Goal: Information Seeking & Learning: Learn about a topic

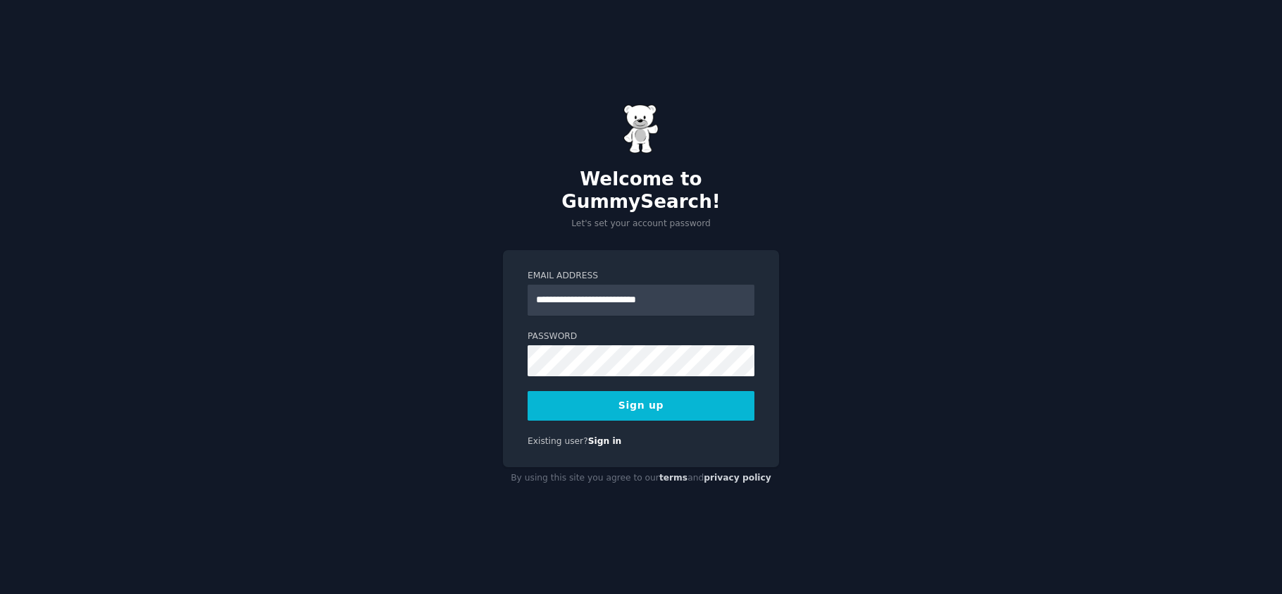
type input "**********"
click at [528, 391] on button "Sign up" at bounding box center [641, 406] width 227 height 30
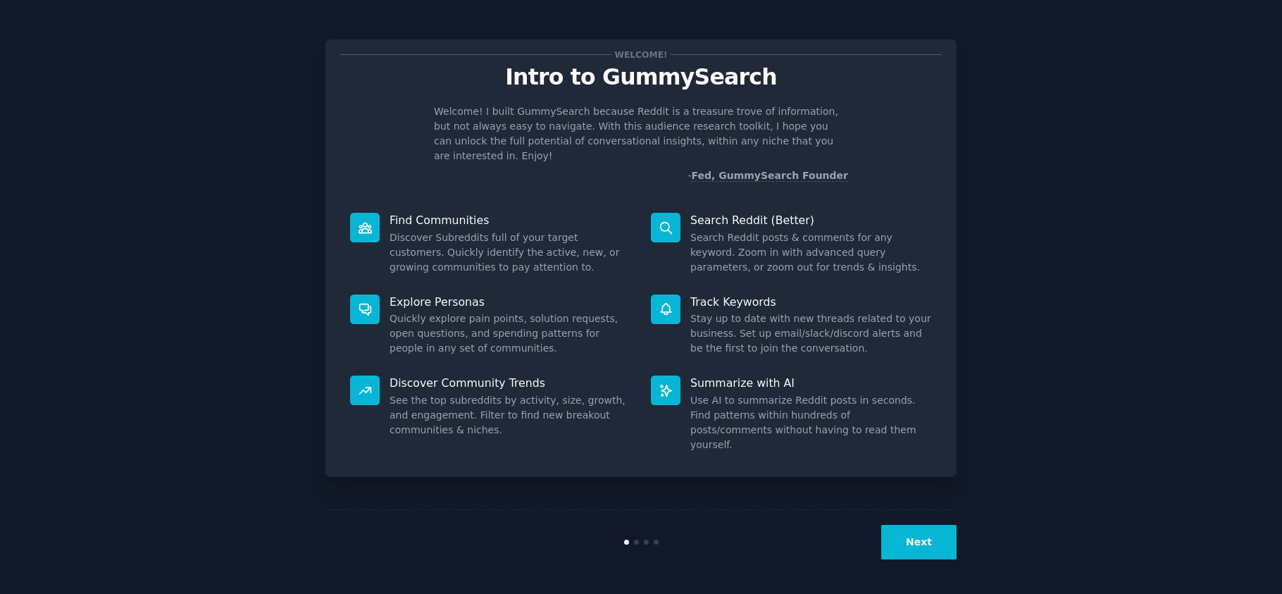
click at [920, 552] on button "Next" at bounding box center [918, 542] width 75 height 35
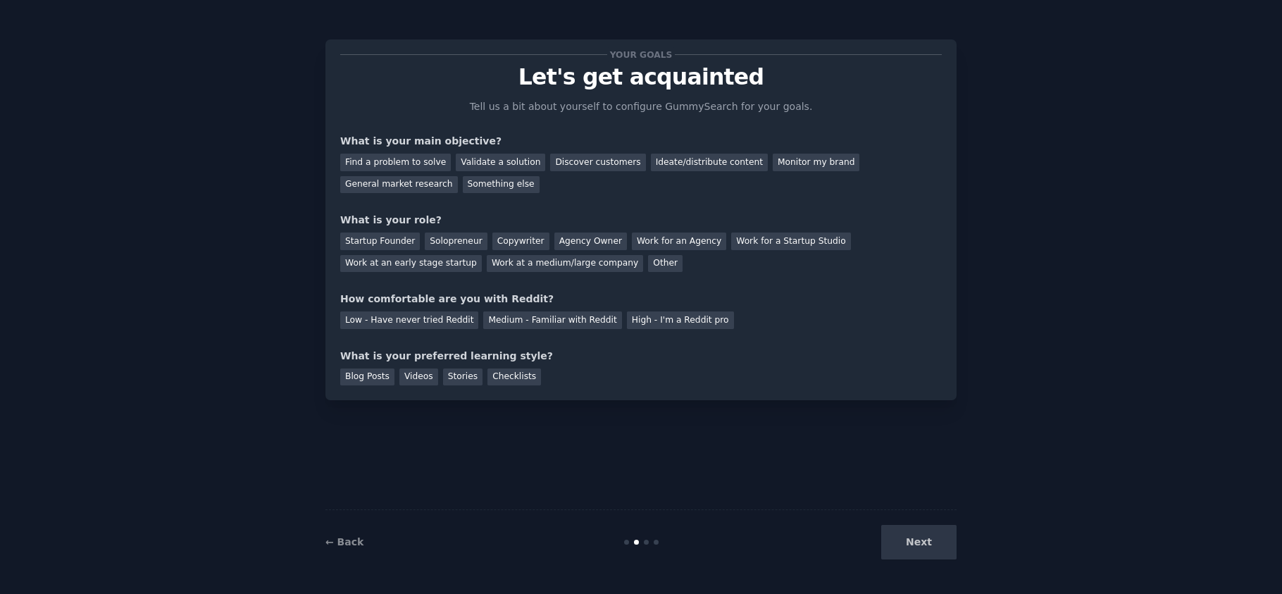
click at [923, 551] on div "Next" at bounding box center [851, 542] width 211 height 35
click at [432, 156] on div "Find a problem to solve" at bounding box center [395, 163] width 111 height 18
click at [390, 243] on div "Startup Founder" at bounding box center [380, 242] width 80 height 18
click at [407, 317] on div "Low - Have never tried Reddit" at bounding box center [409, 320] width 138 height 18
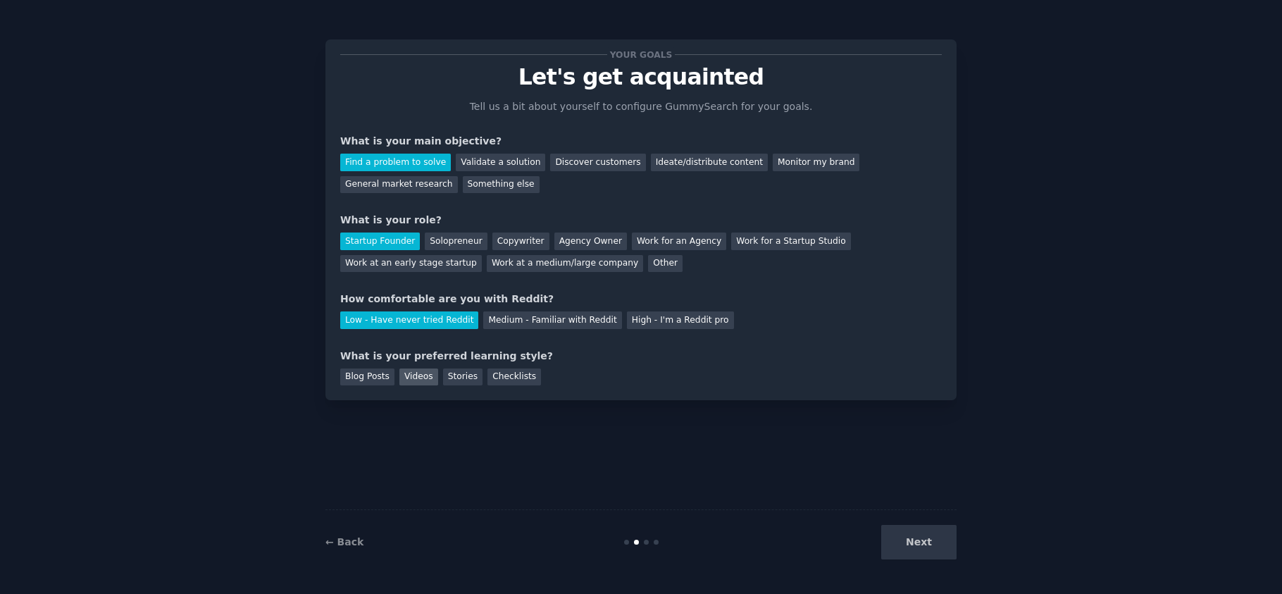
click at [433, 373] on div "Videos" at bounding box center [418, 377] width 39 height 18
click at [932, 545] on button "Next" at bounding box center [918, 542] width 75 height 35
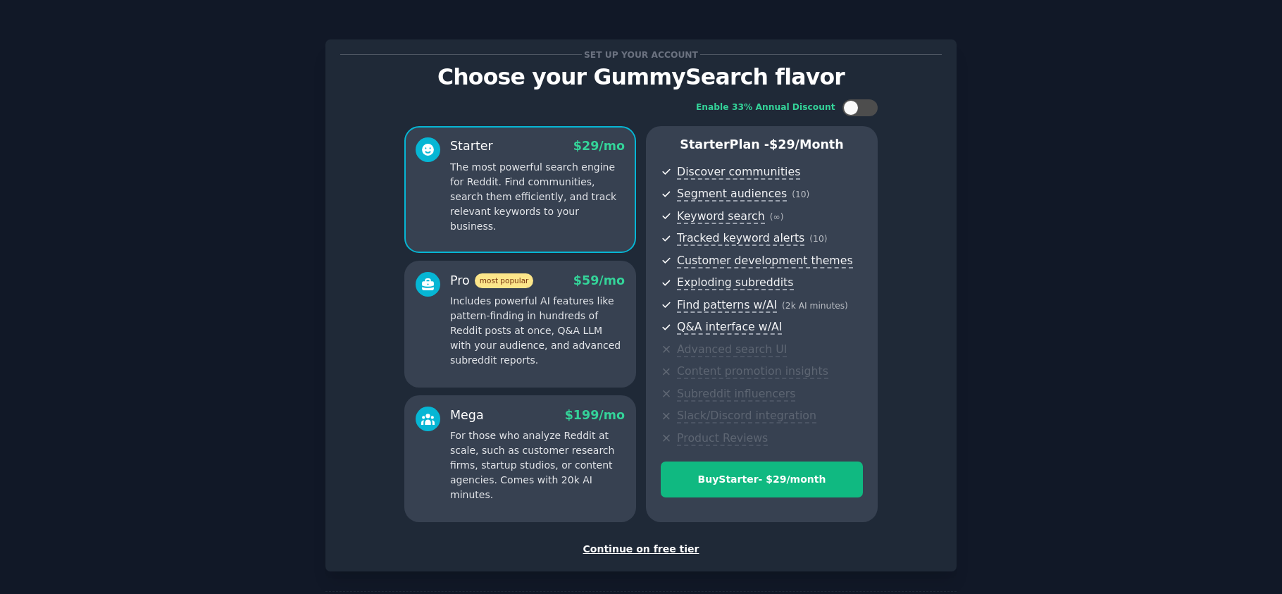
click at [668, 549] on div "Continue on free tier" at bounding box center [641, 549] width 602 height 15
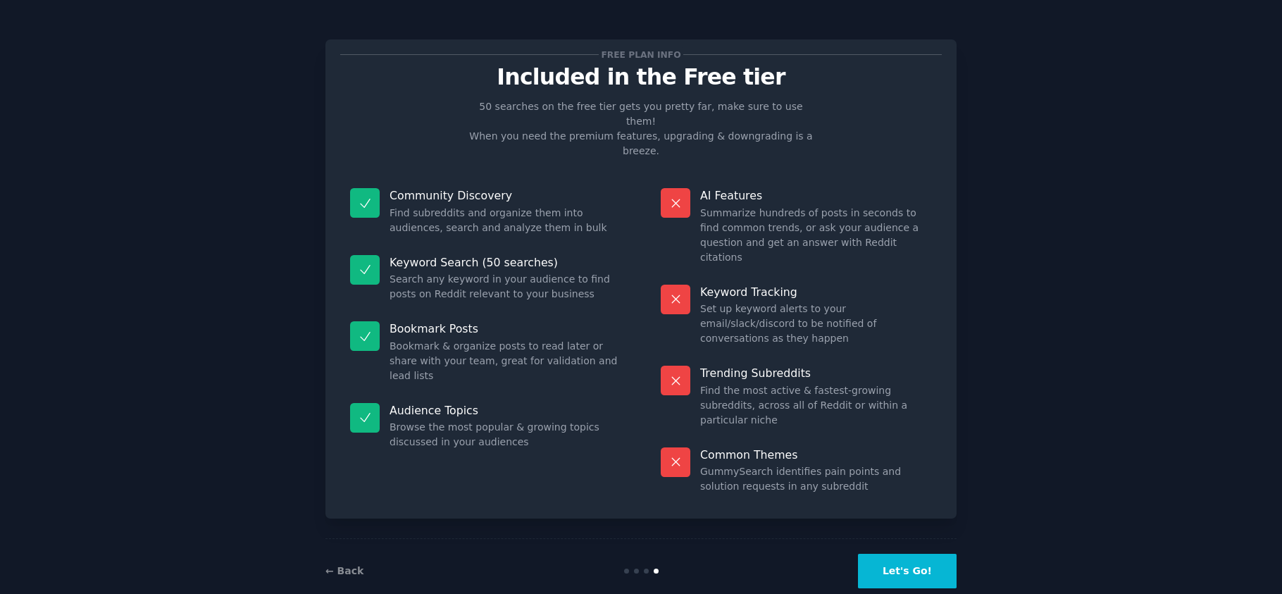
click at [930, 554] on button "Let's Go!" at bounding box center [907, 571] width 99 height 35
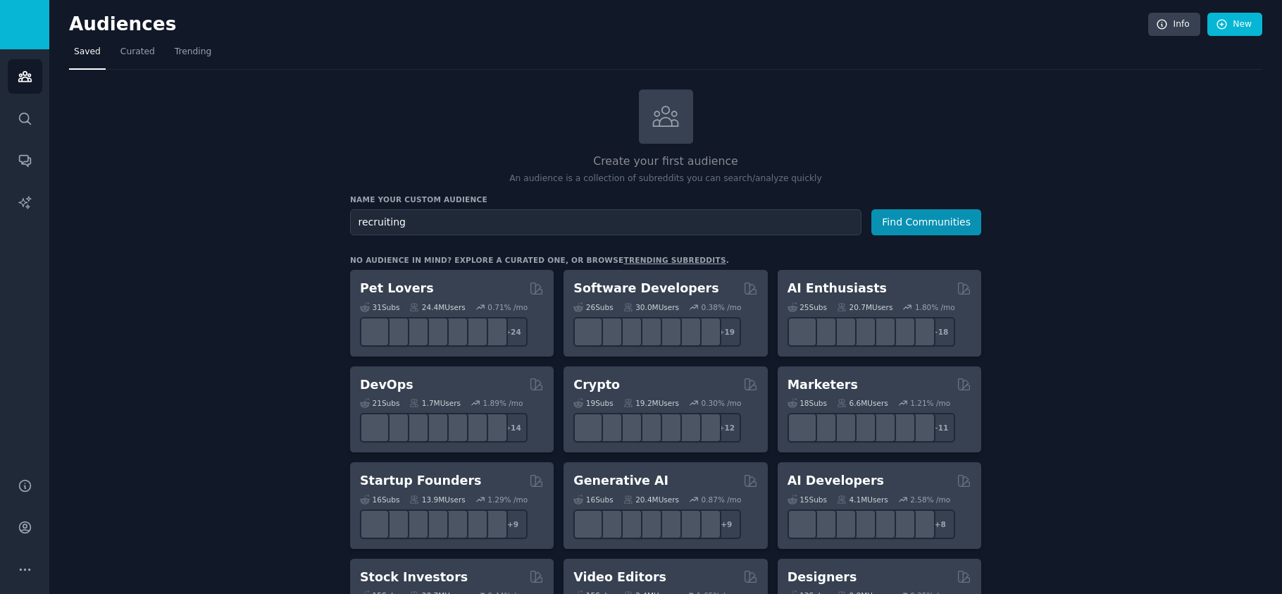
type input "recruiting"
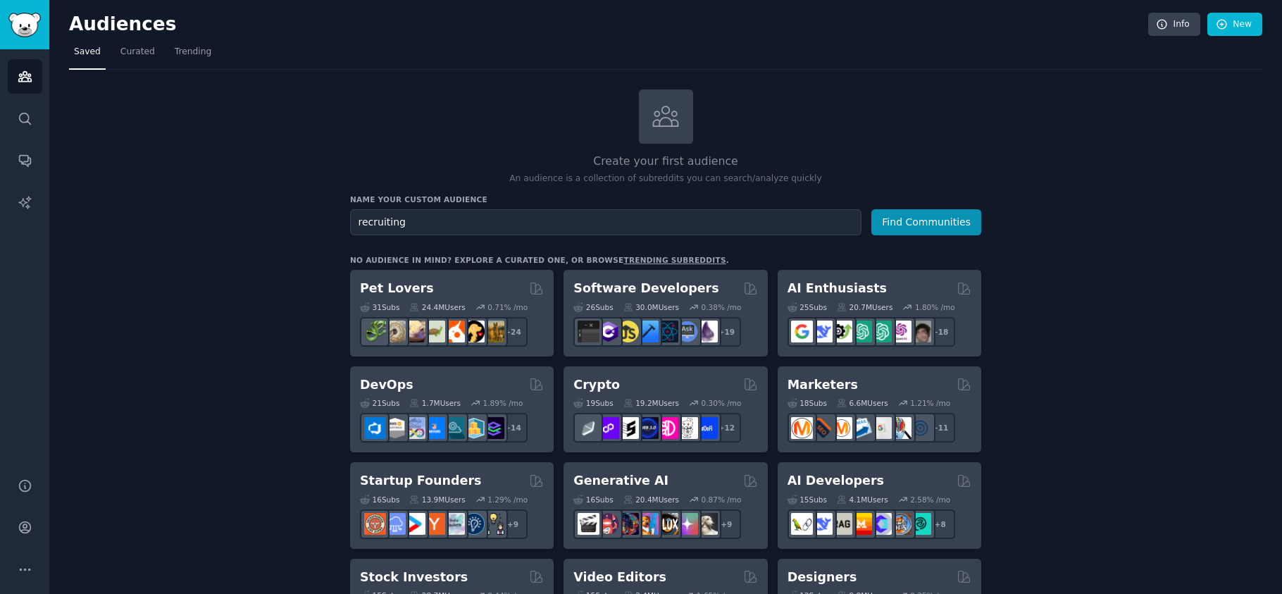
click at [872, 209] on button "Find Communities" at bounding box center [927, 222] width 110 height 26
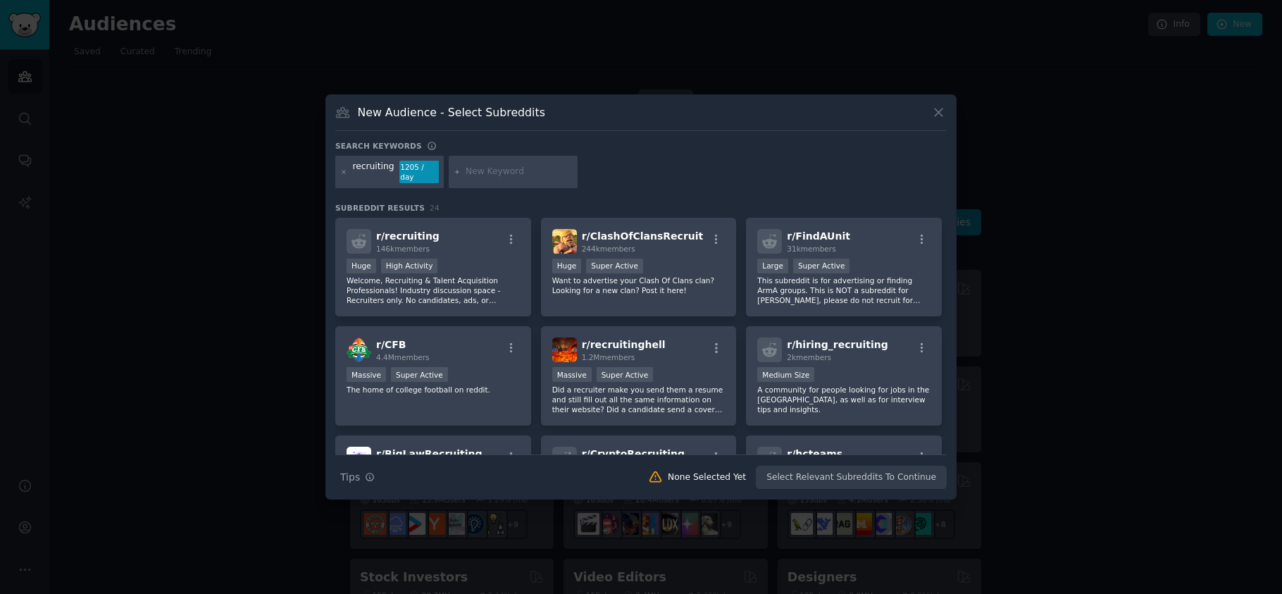
click at [936, 117] on icon at bounding box center [939, 113] width 8 height 8
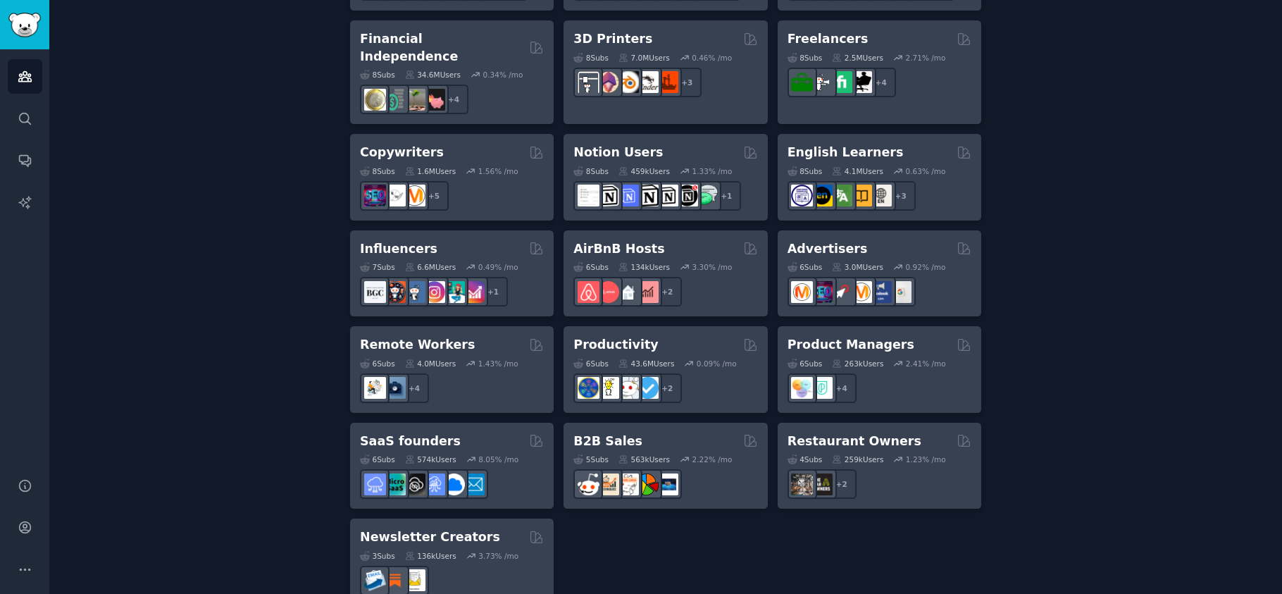
scroll to position [1032, 0]
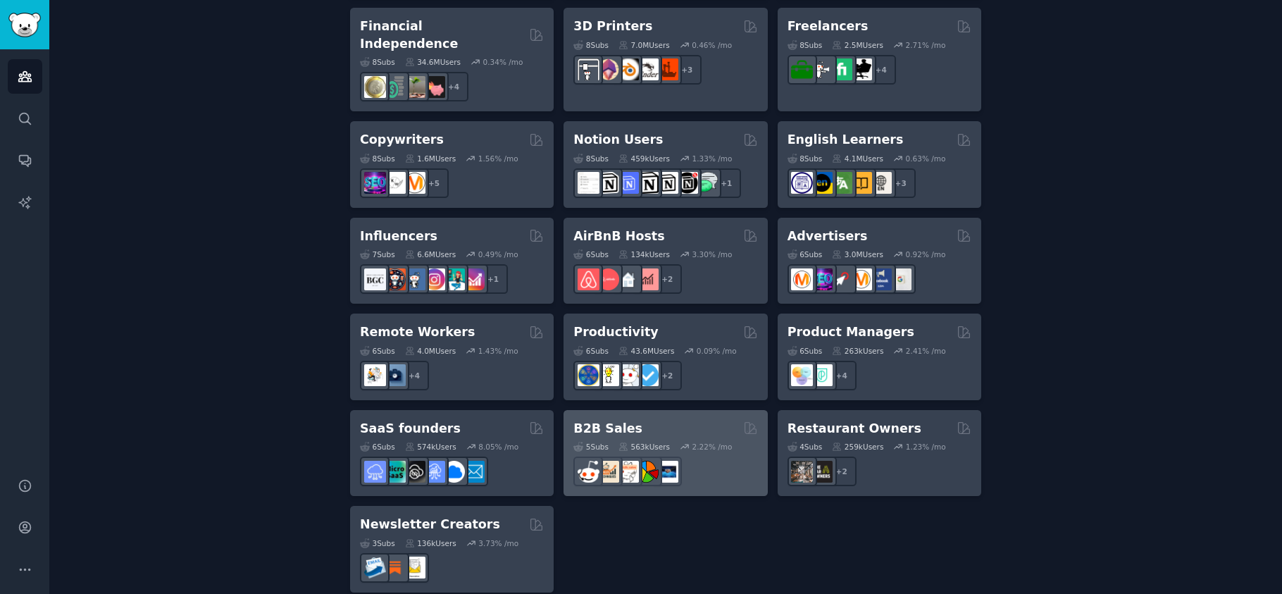
click at [677, 420] on div "B2B Sales" at bounding box center [666, 429] width 184 height 18
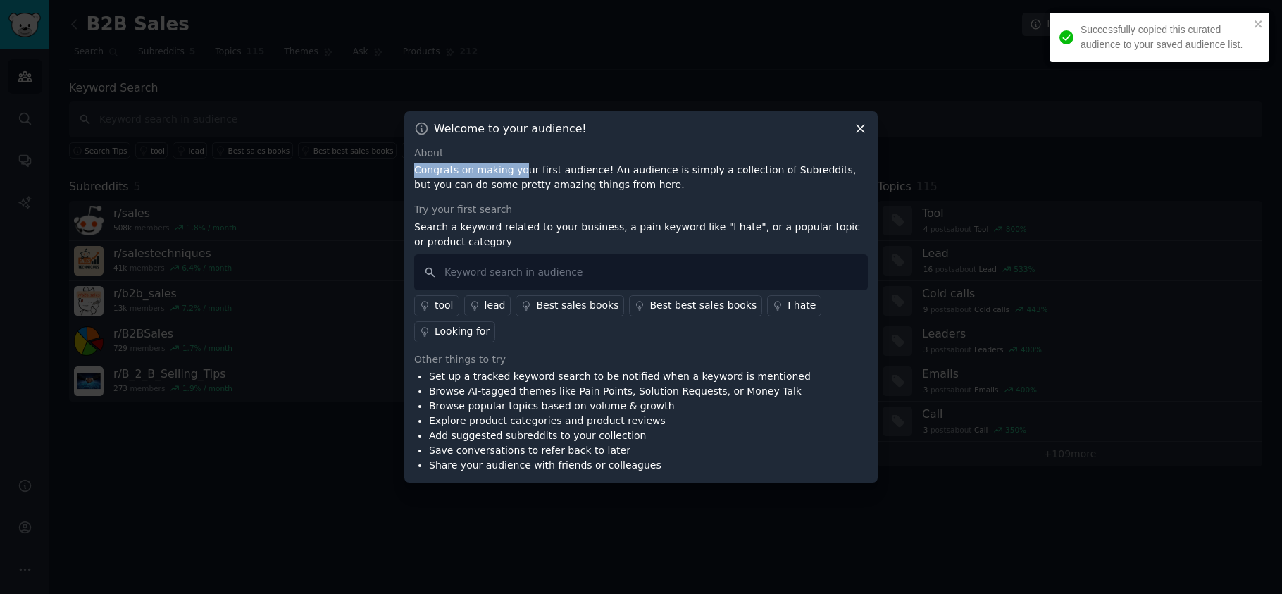
drag, startPoint x: 521, startPoint y: 178, endPoint x: 464, endPoint y: 155, distance: 61.4
click at [464, 155] on div "About Congrats on making your first audience! An audience is simply a collectio…" at bounding box center [641, 169] width 454 height 47
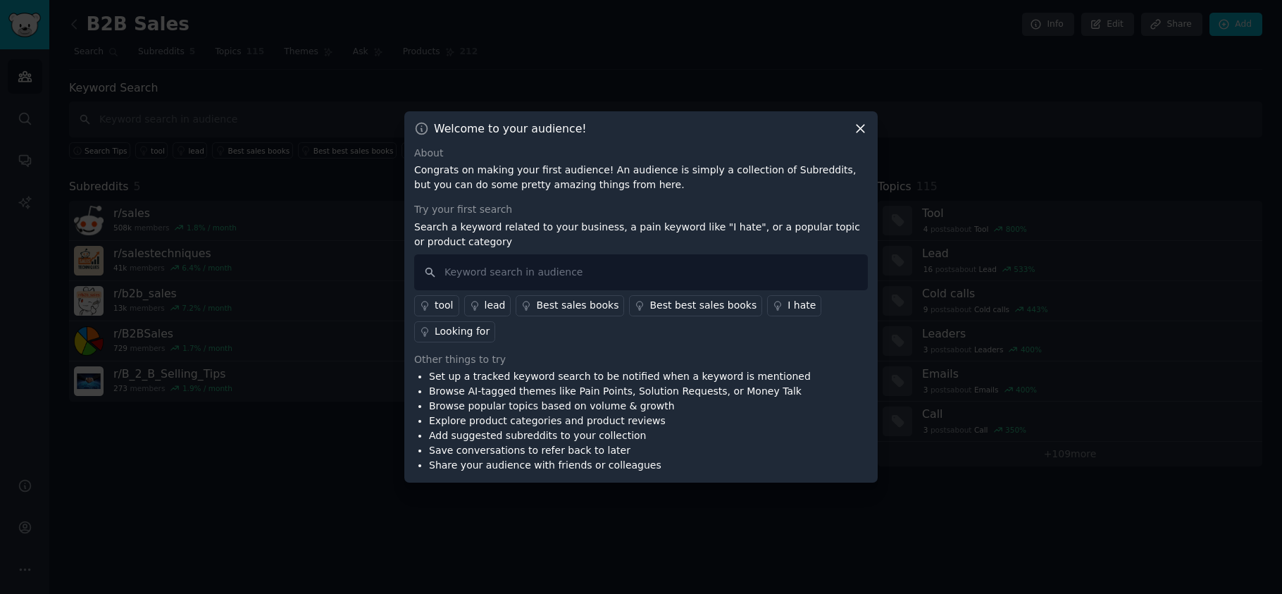
click at [490, 188] on p "Congrats on making your first audience! An audience is simply a collection of S…" at bounding box center [641, 178] width 454 height 30
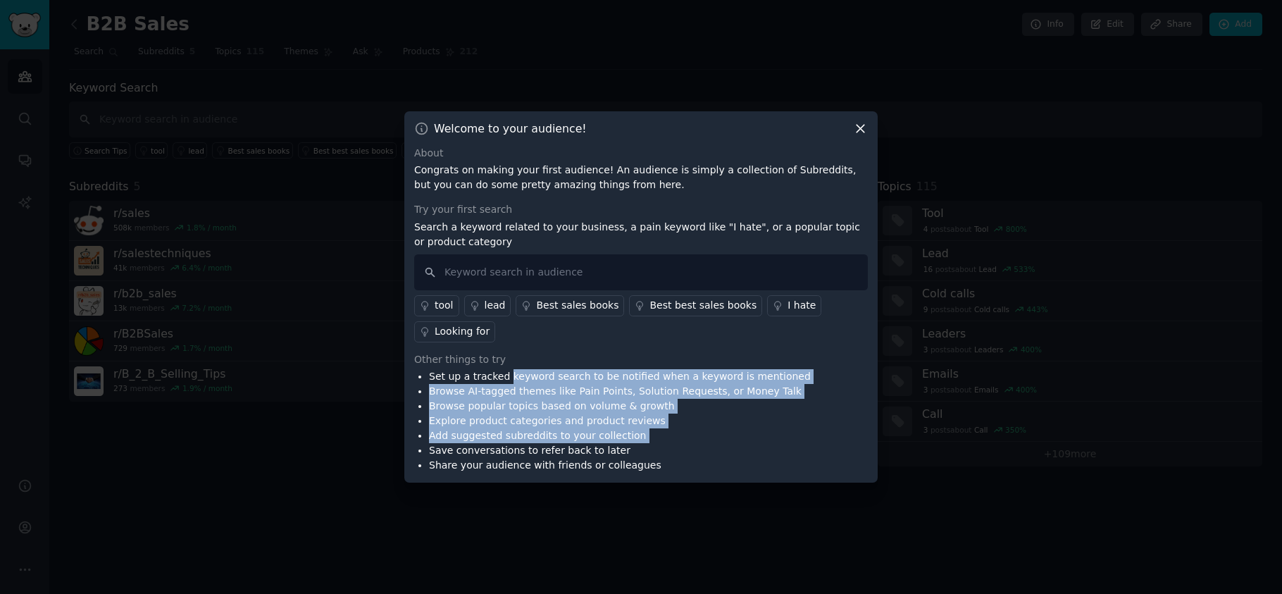
drag, startPoint x: 529, startPoint y: 397, endPoint x: 572, endPoint y: 443, distance: 62.8
click at [572, 443] on ul "Set up a tracked keyword search to be notified when a keyword is mentioned Brow…" at bounding box center [612, 421] width 397 height 104
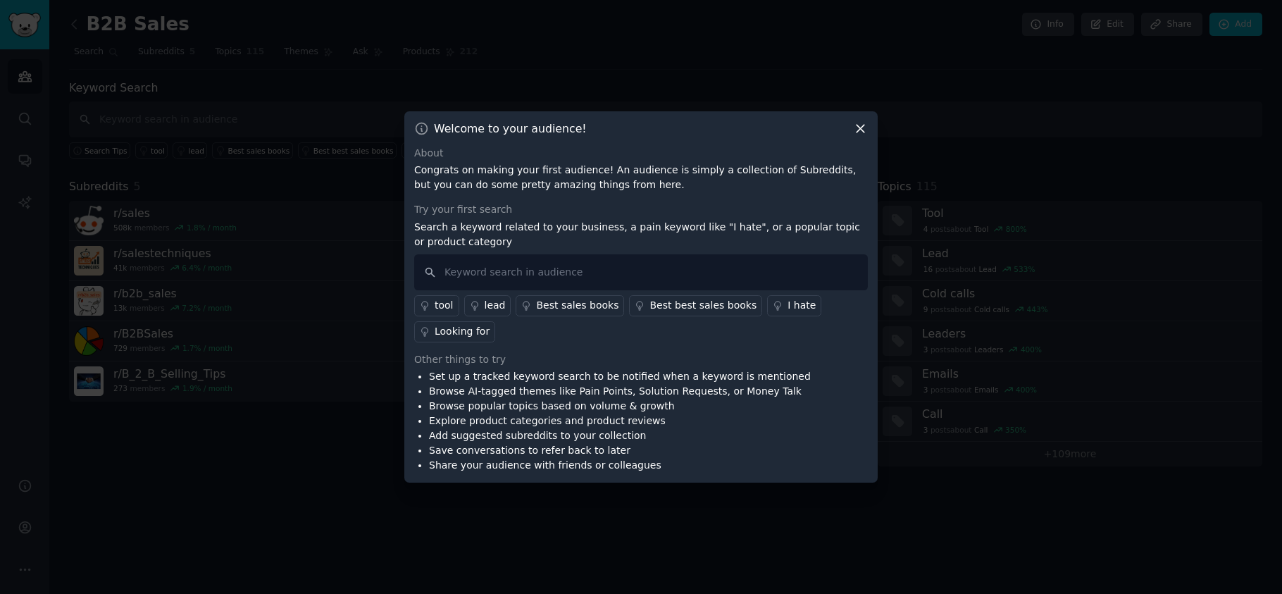
click at [574, 447] on li "Save conversations to refer back to later" at bounding box center [620, 450] width 382 height 15
click at [545, 268] on input "text" at bounding box center [641, 272] width 454 height 36
type input "d"
type input "coaching"
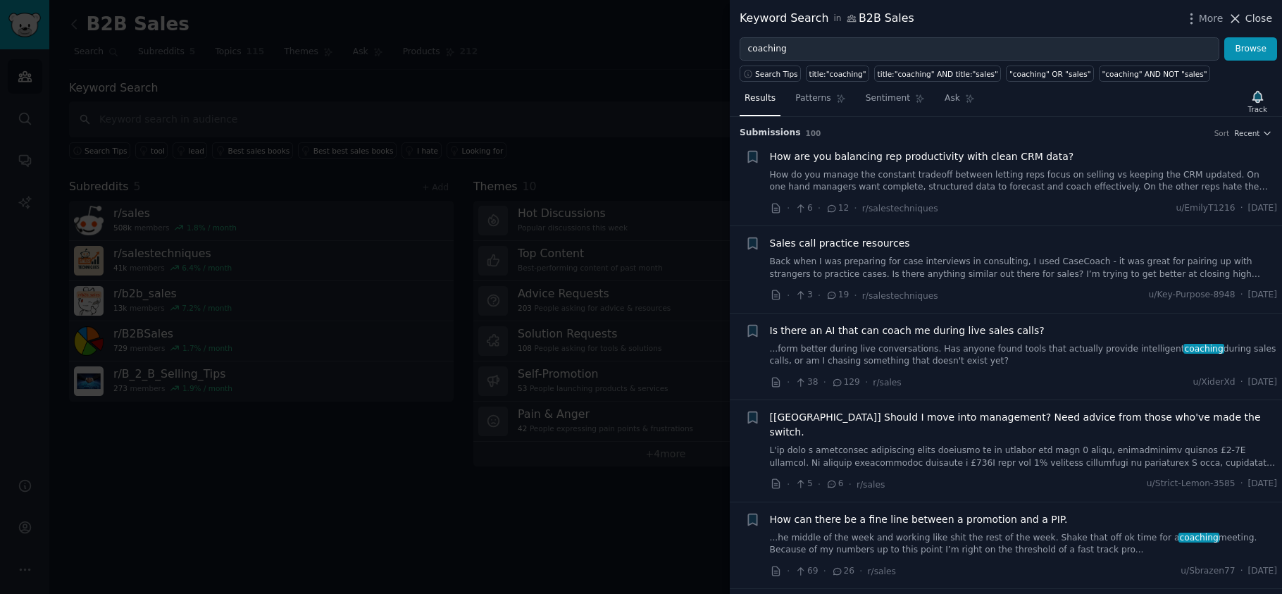
click at [1242, 16] on icon at bounding box center [1235, 18] width 15 height 15
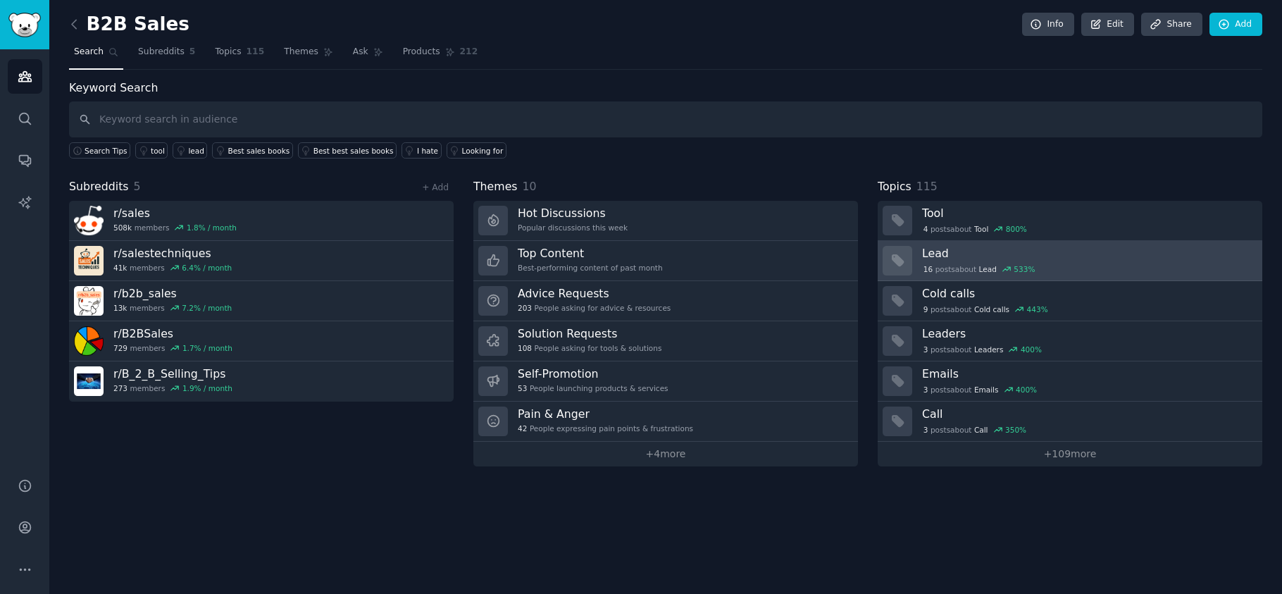
click at [1067, 259] on h3 "Lead" at bounding box center [1087, 253] width 330 height 15
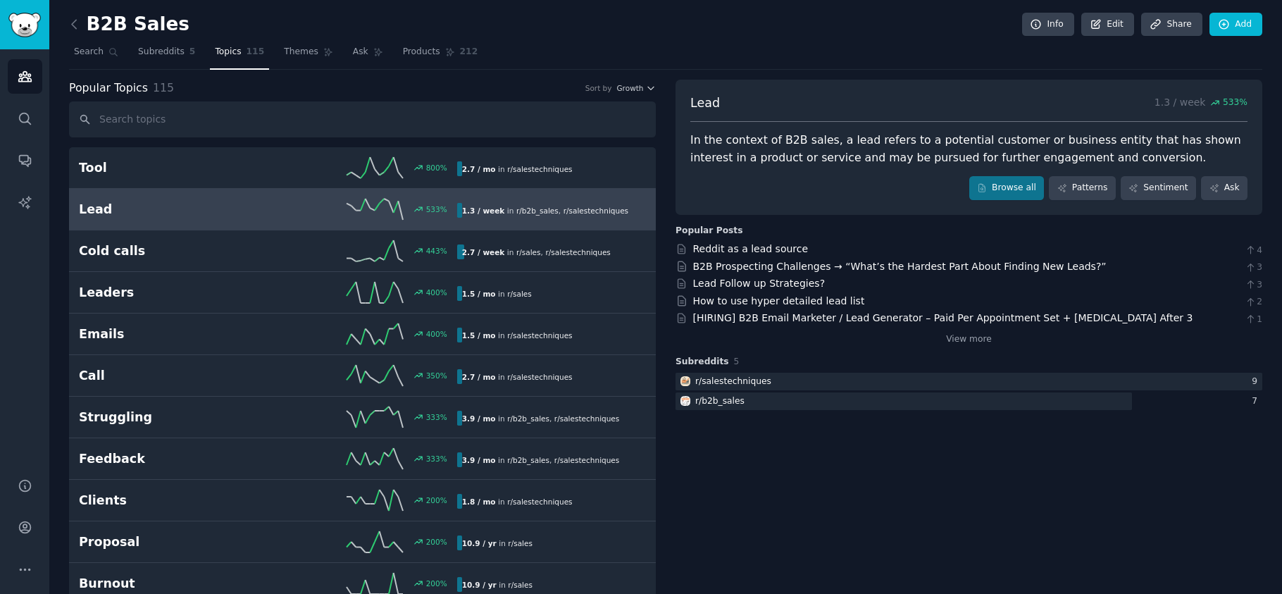
drag, startPoint x: 727, startPoint y: 237, endPoint x: 941, endPoint y: 237, distance: 214.2
click at [941, 237] on div "Popular Posts Reddit as a lead source 4 B2B Prospecting Challenges → “What’s th…" at bounding box center [969, 285] width 587 height 121
click at [988, 196] on link "Browse all" at bounding box center [1007, 188] width 75 height 24
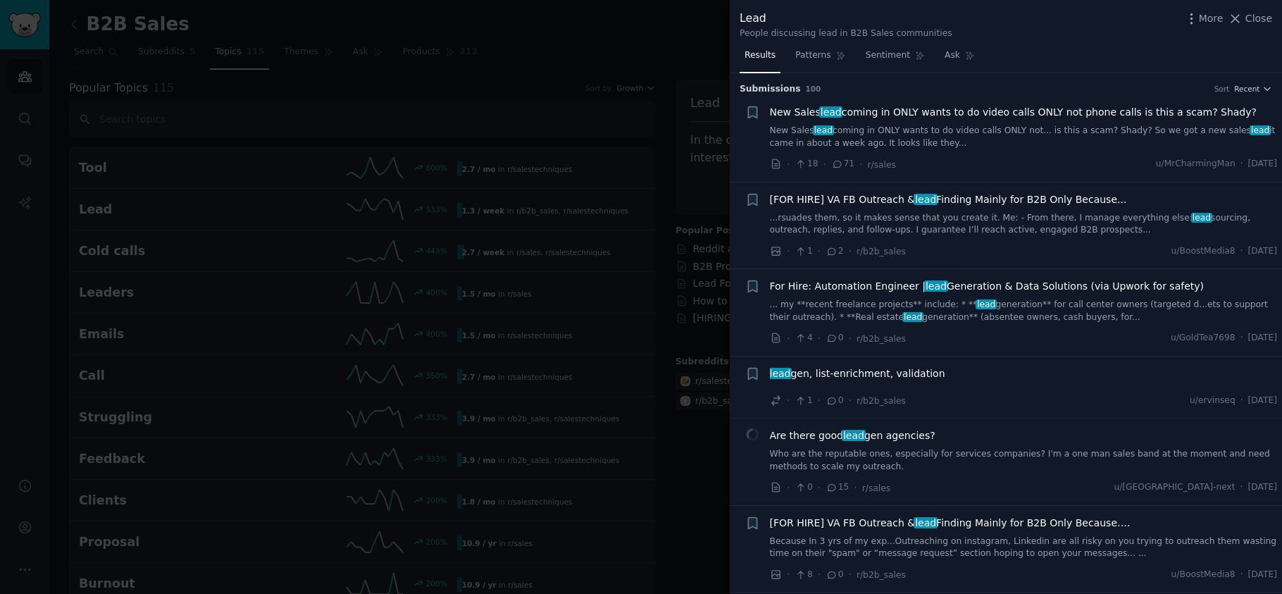
click at [674, 209] on div at bounding box center [641, 297] width 1282 height 594
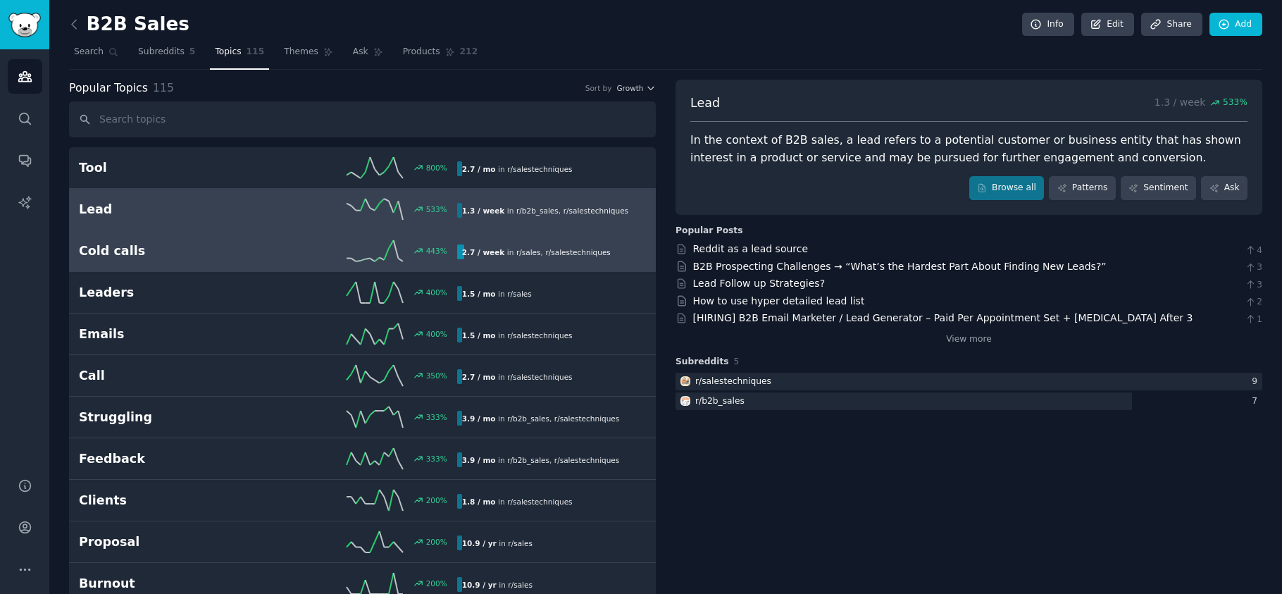
click at [268, 249] on div "443 %" at bounding box center [362, 250] width 189 height 21
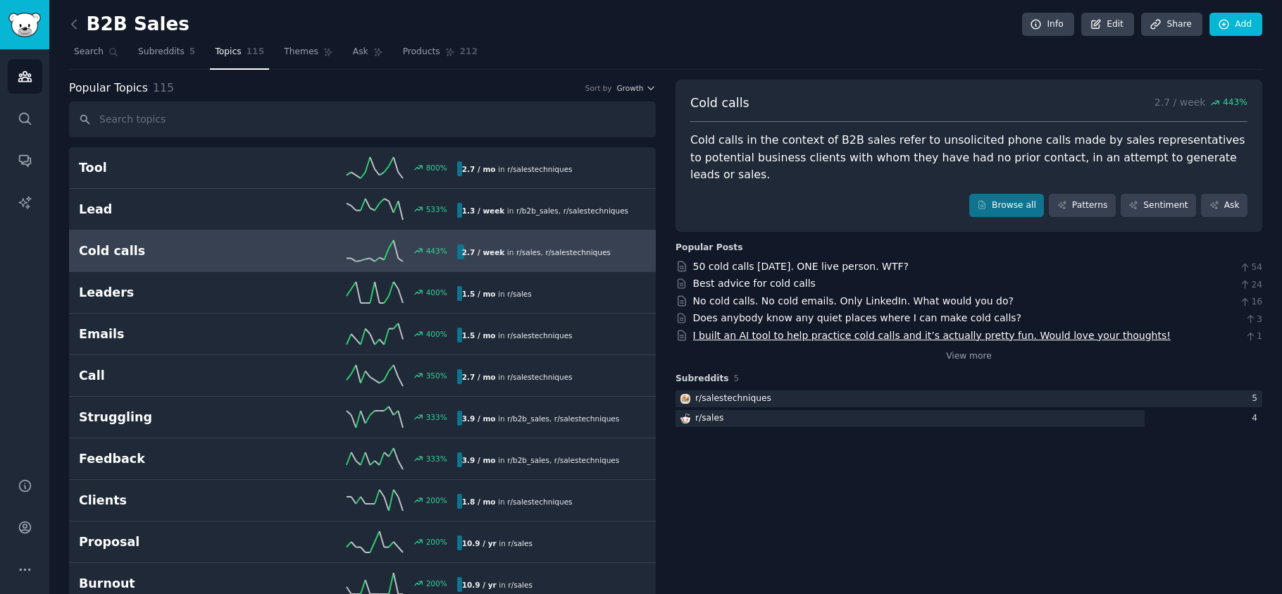
click at [839, 330] on link "I built an AI tool to help practice cold calls and it’s actually pretty fun. Wo…" at bounding box center [932, 335] width 478 height 11
click at [34, 206] on link "AI Reports" at bounding box center [25, 202] width 35 height 35
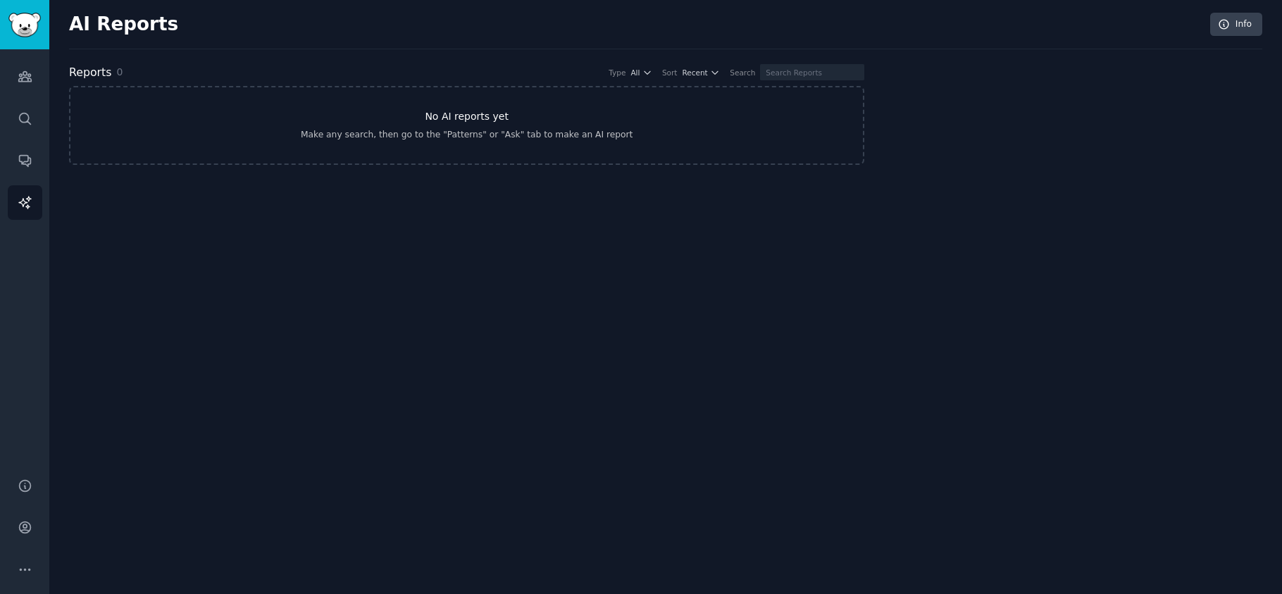
click at [426, 120] on link "No AI reports yet Make any search, then go to the "Patterns" or "Ask" tab to ma…" at bounding box center [466, 125] width 795 height 79
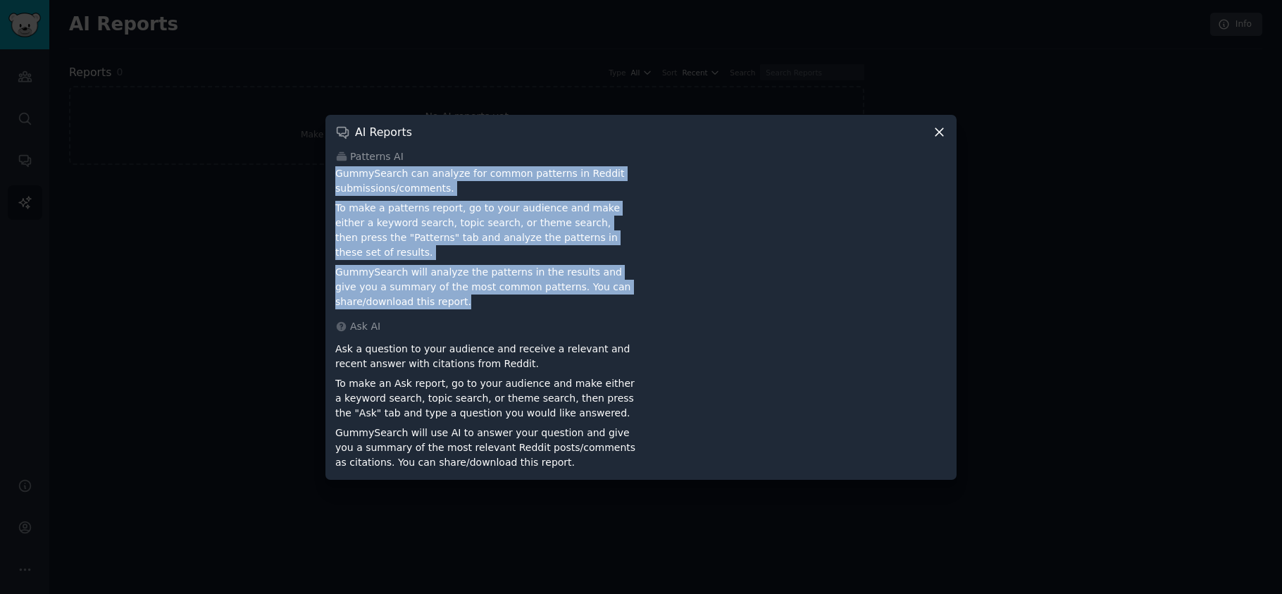
drag, startPoint x: 462, startPoint y: 242, endPoint x: 425, endPoint y: 171, distance: 80.7
click at [425, 171] on div "Patterns AI GummySearch can analyze for common patterns in Reddit submissions/c…" at bounding box center [641, 229] width 612 height 161
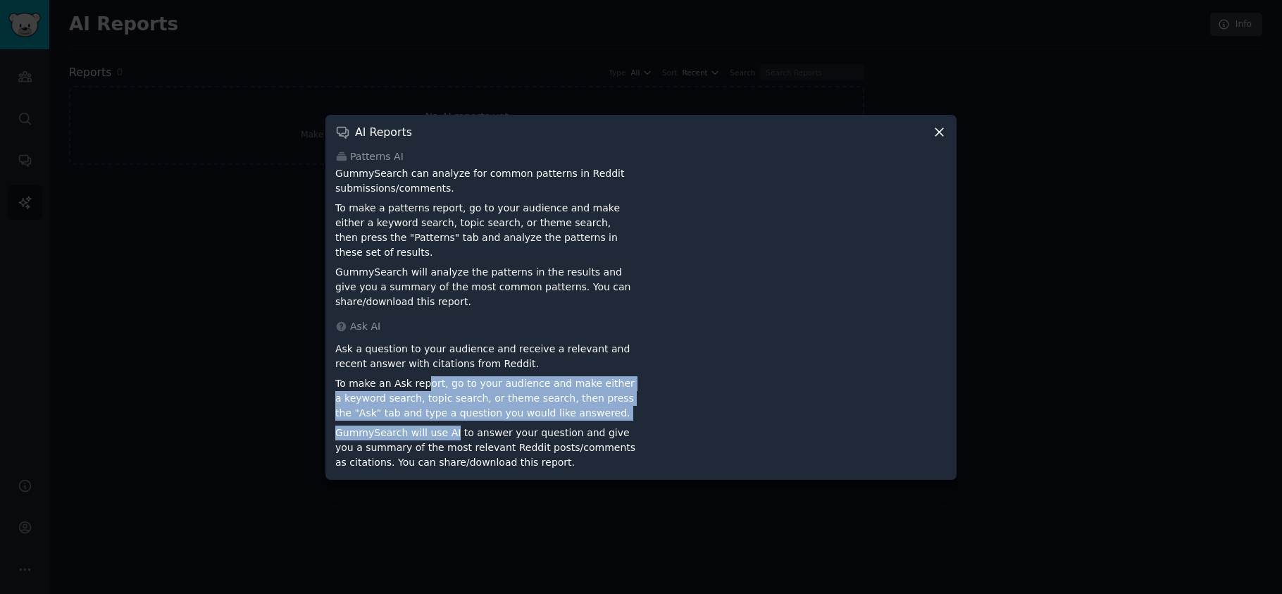
drag, startPoint x: 448, startPoint y: 421, endPoint x: 425, endPoint y: 364, distance: 62.3
click at [425, 368] on div "Ask a question to your audience and receive a relevant and recent answer with c…" at bounding box center [485, 403] width 301 height 133
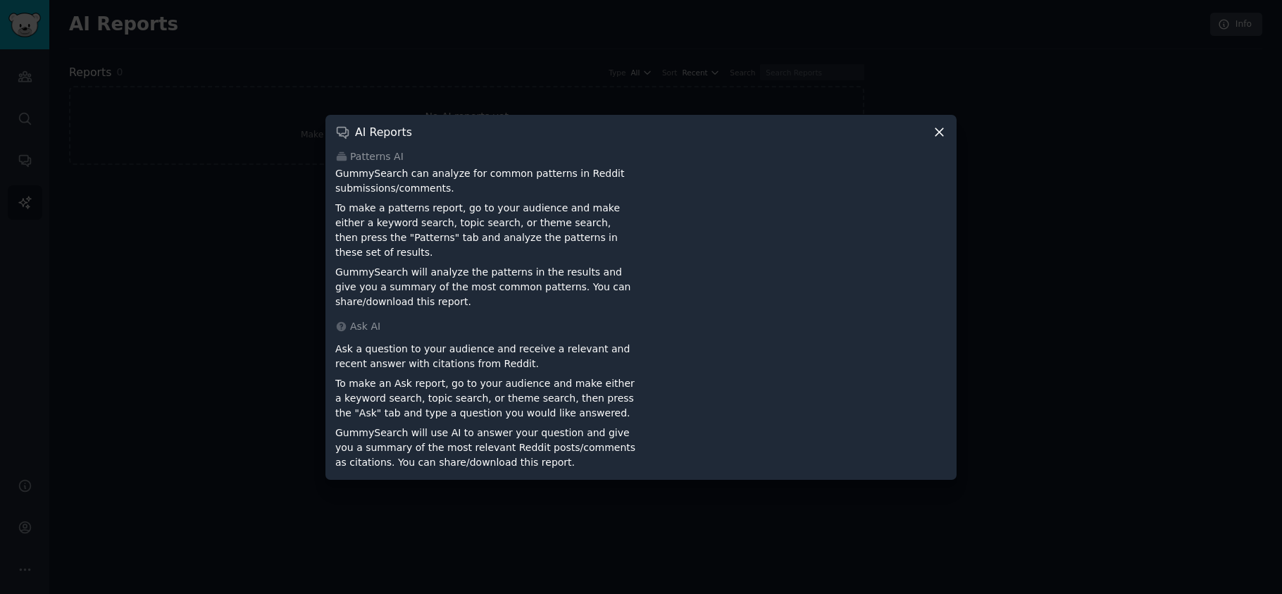
click at [423, 359] on p "Ask a question to your audience and receive a relevant and recent answer with c…" at bounding box center [485, 357] width 301 height 30
click at [941, 140] on icon at bounding box center [939, 132] width 15 height 15
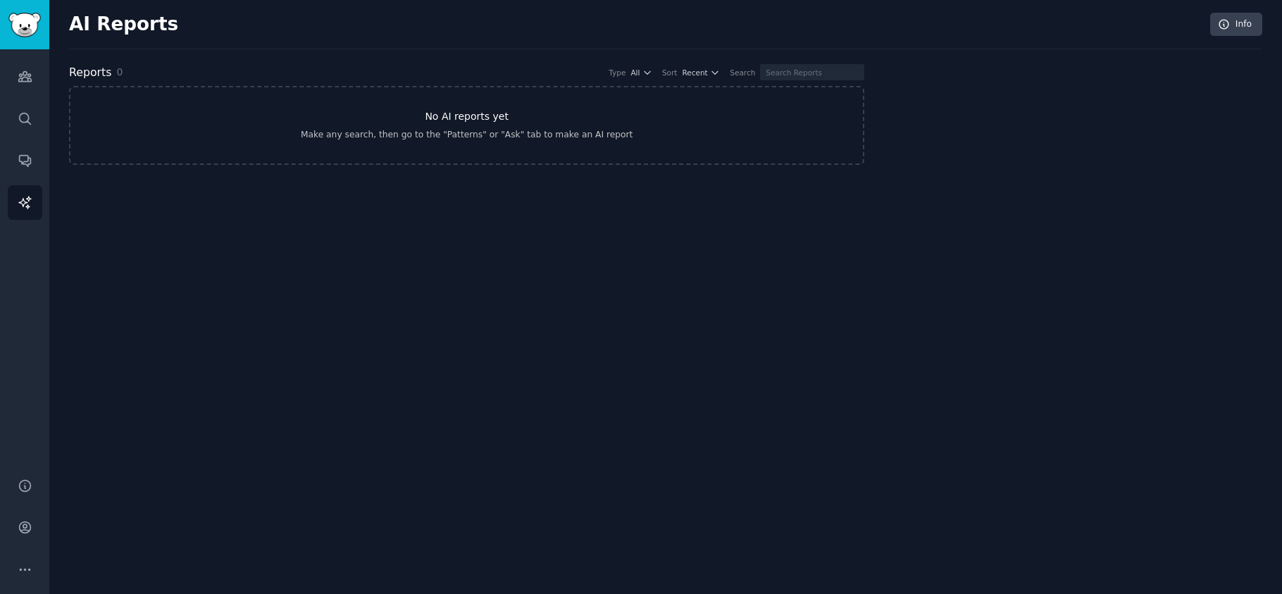
click at [546, 122] on link "No AI reports yet Make any search, then go to the "Patterns" or "Ask" tab to ma…" at bounding box center [466, 125] width 795 height 79
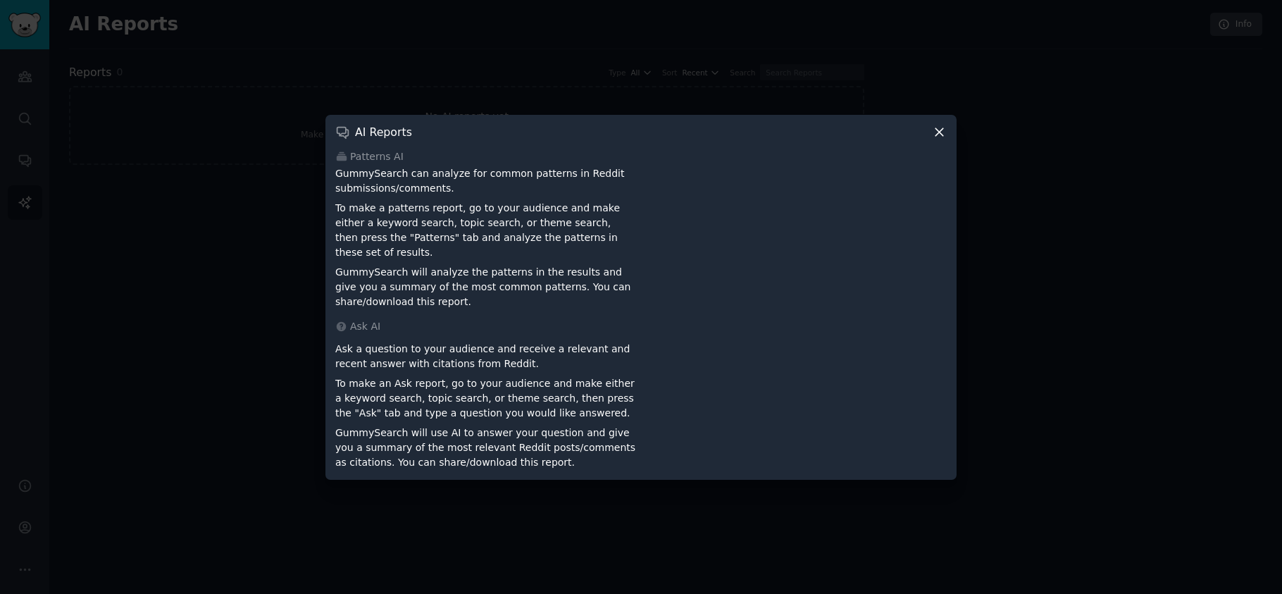
click at [902, 132] on div "AI Reports" at bounding box center [641, 132] width 612 height 15
drag, startPoint x: 61, startPoint y: 133, endPoint x: 183, endPoint y: 140, distance: 122.1
click at [63, 134] on div at bounding box center [641, 297] width 1282 height 594
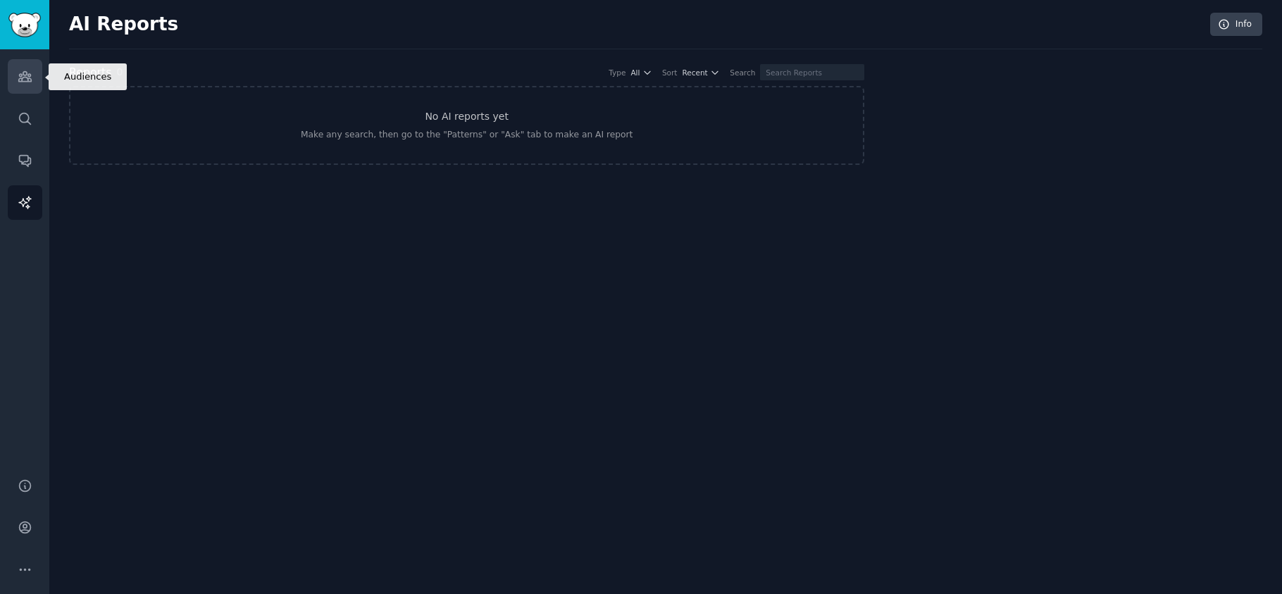
click at [27, 68] on link "Audiences" at bounding box center [25, 76] width 35 height 35
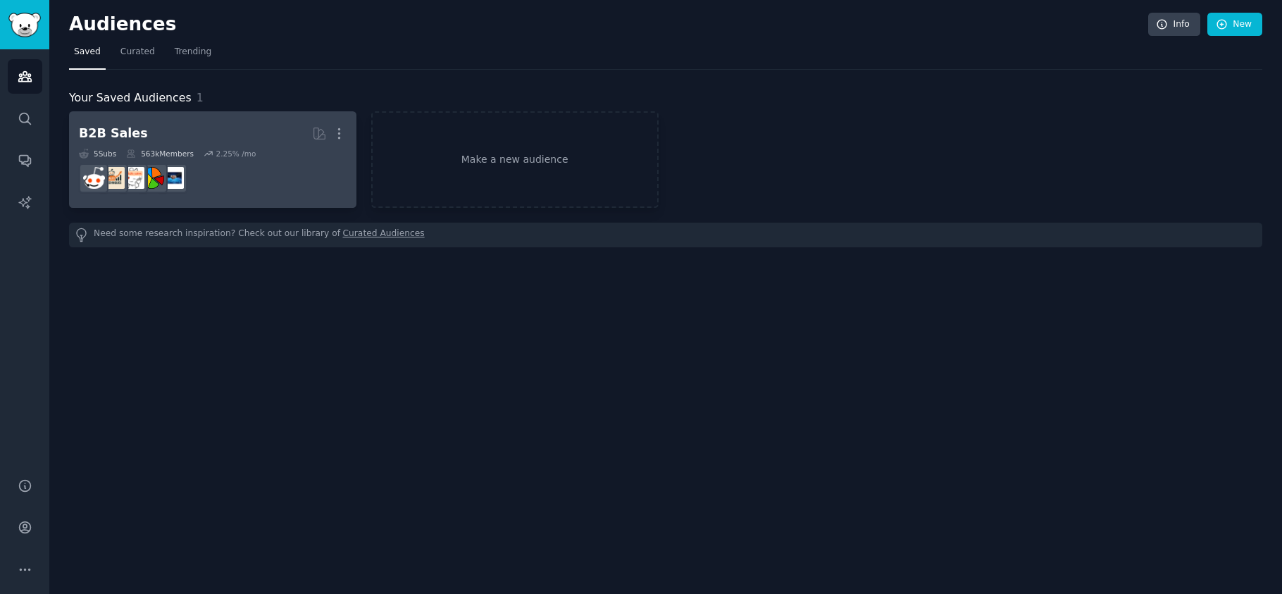
click at [240, 186] on dd at bounding box center [213, 178] width 268 height 39
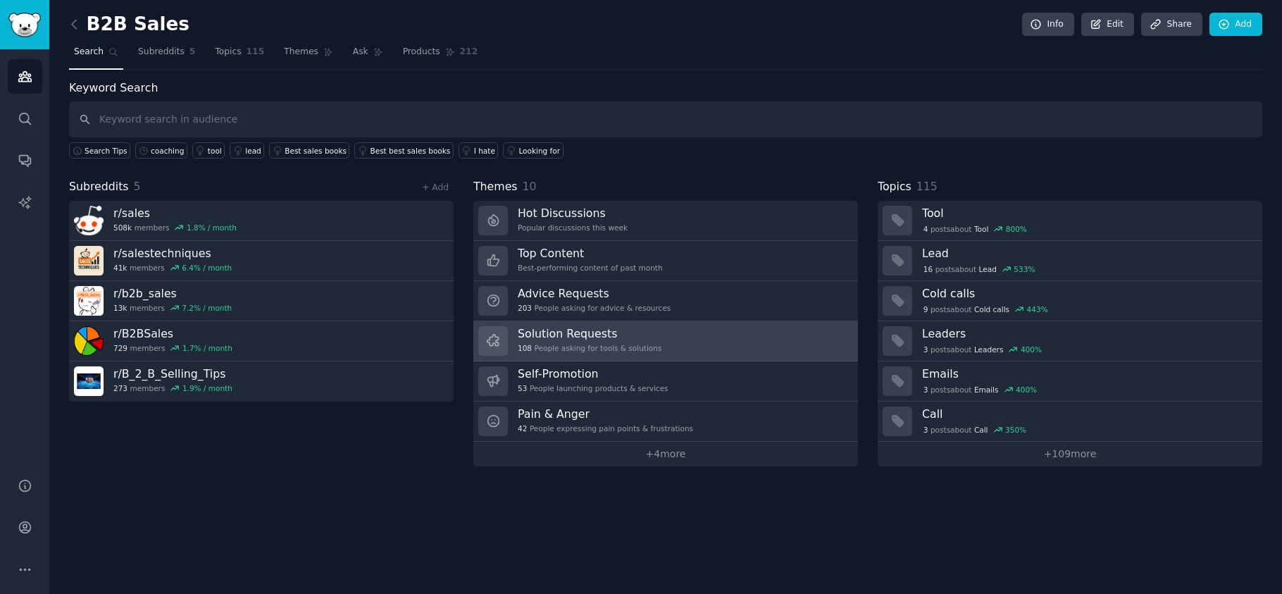
click at [676, 323] on link "Solution Requests 108 People asking for tools & solutions" at bounding box center [665, 341] width 385 height 40
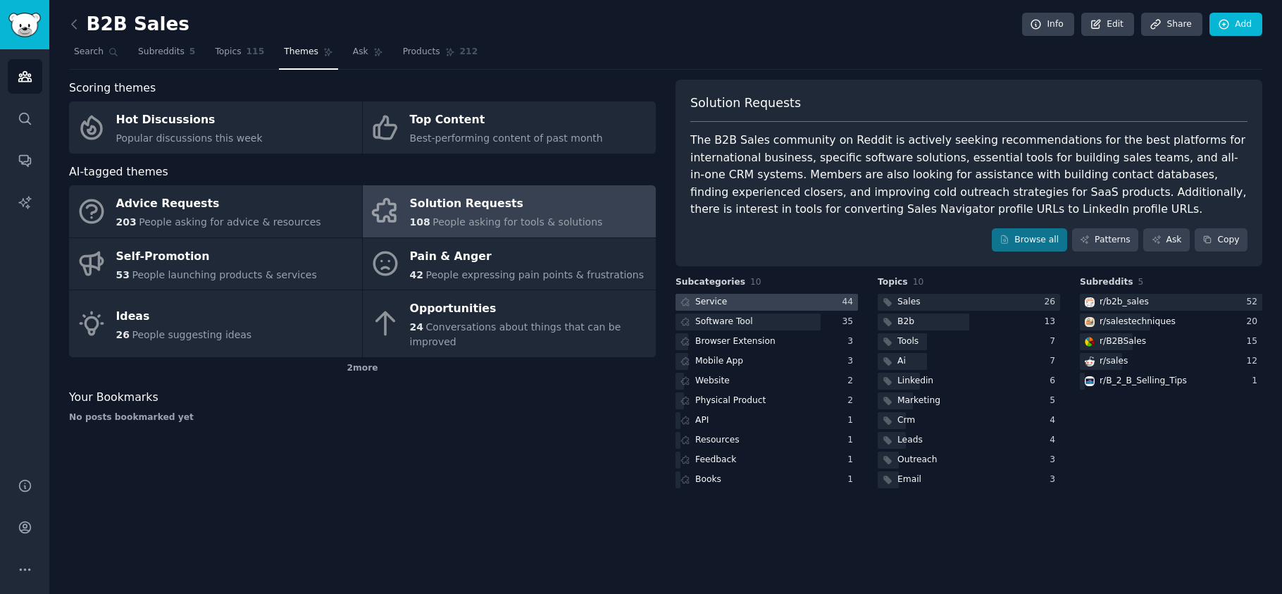
click at [749, 297] on div at bounding box center [767, 303] width 182 height 18
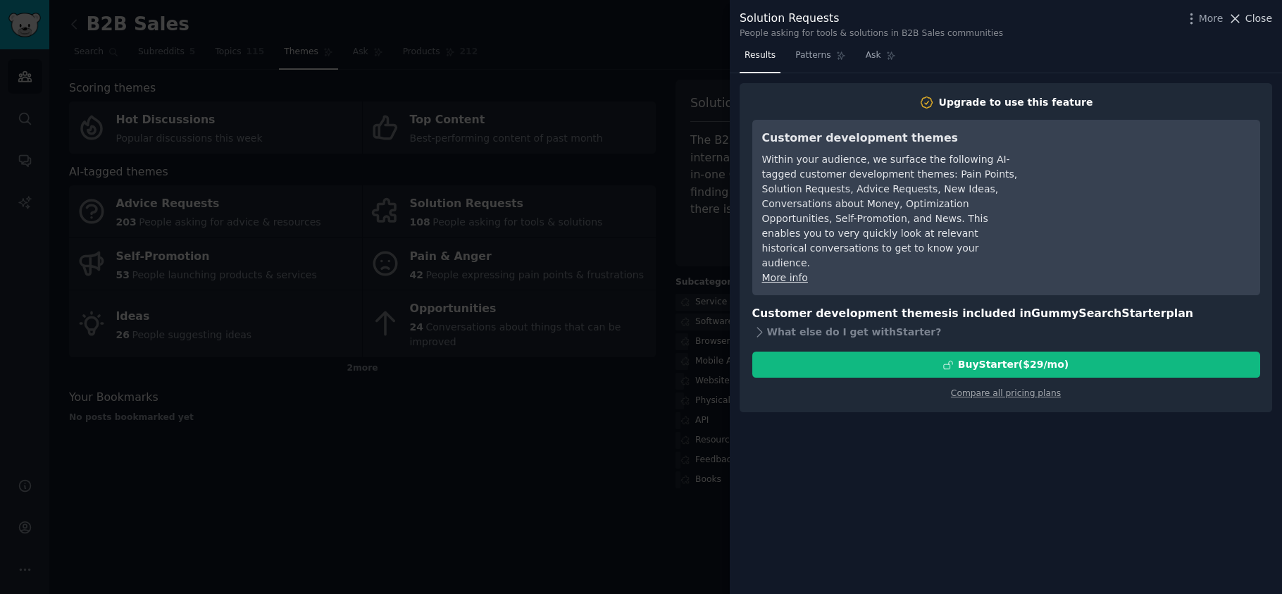
click at [1260, 13] on span "Close" at bounding box center [1259, 18] width 27 height 15
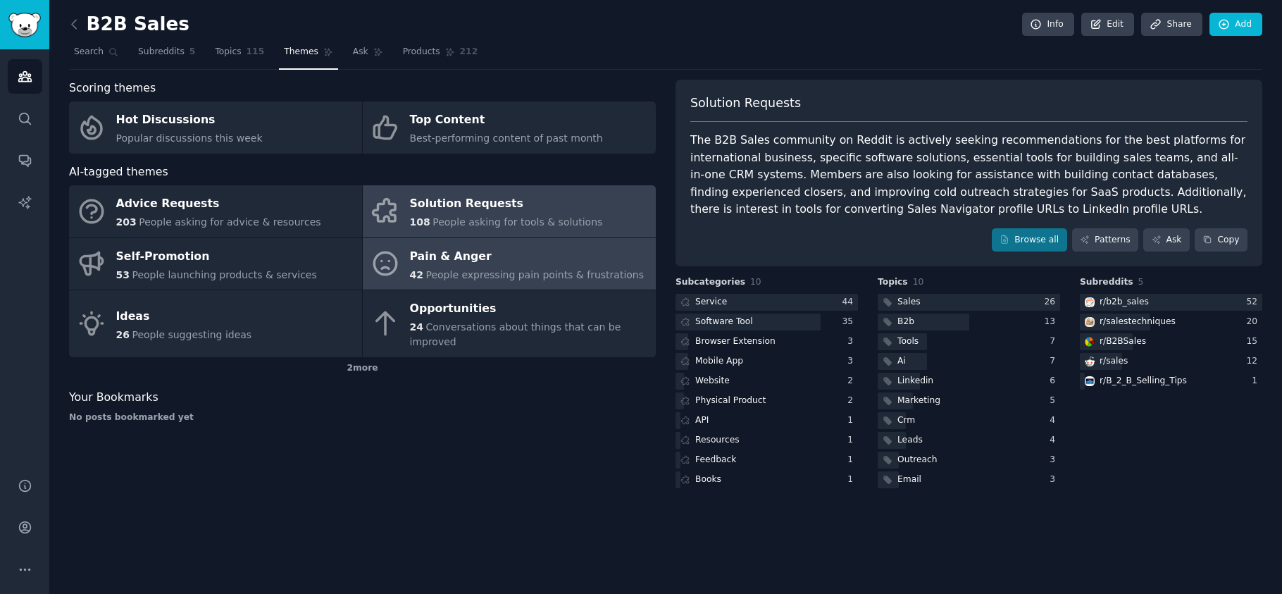
click at [582, 258] on div "Pain & Anger" at bounding box center [527, 256] width 235 height 23
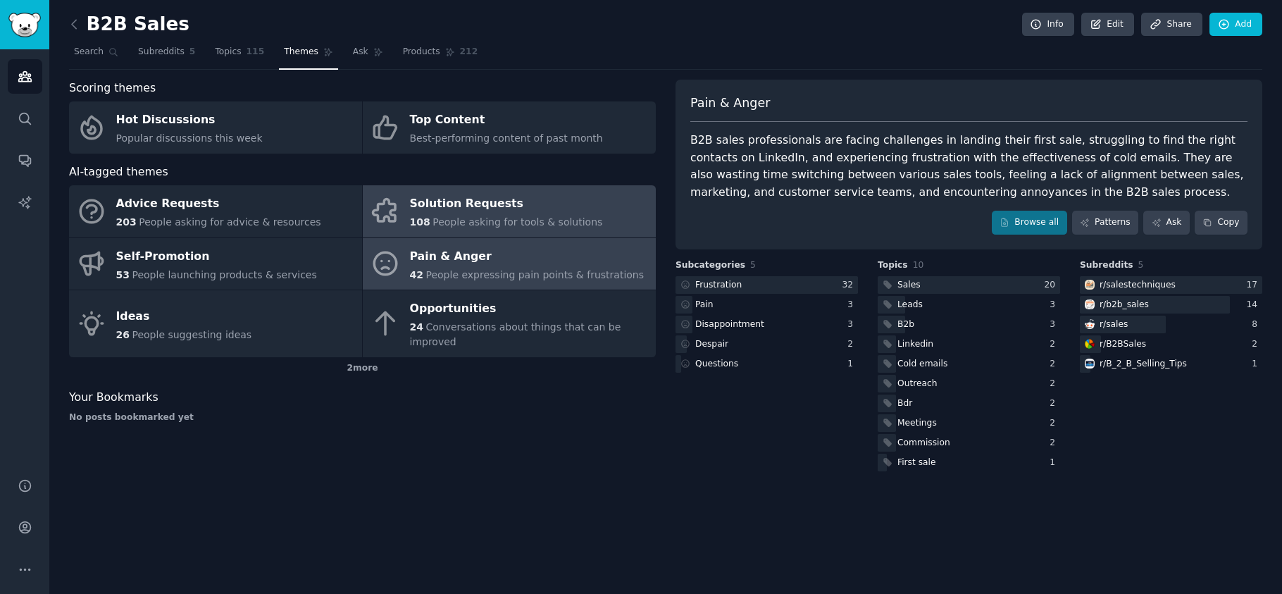
click at [476, 185] on link "Solution Requests 108 People asking for tools & solutions" at bounding box center [509, 211] width 293 height 52
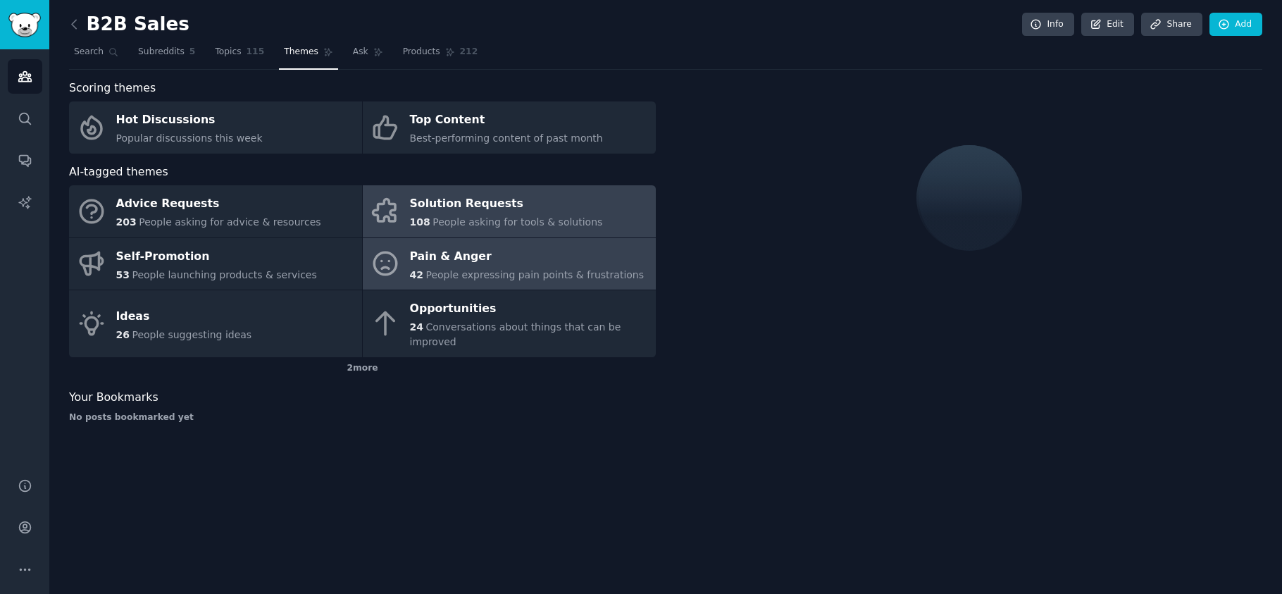
click at [472, 252] on div "Pain & Anger" at bounding box center [527, 256] width 235 height 23
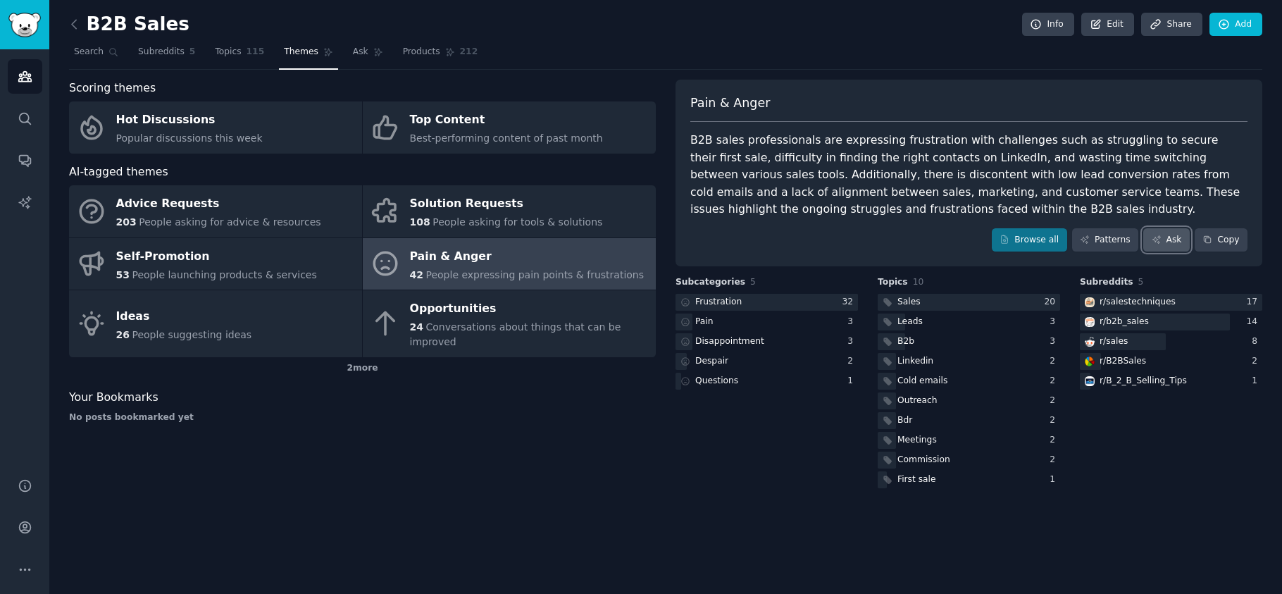
click at [1166, 237] on link "Ask" at bounding box center [1167, 240] width 47 height 24
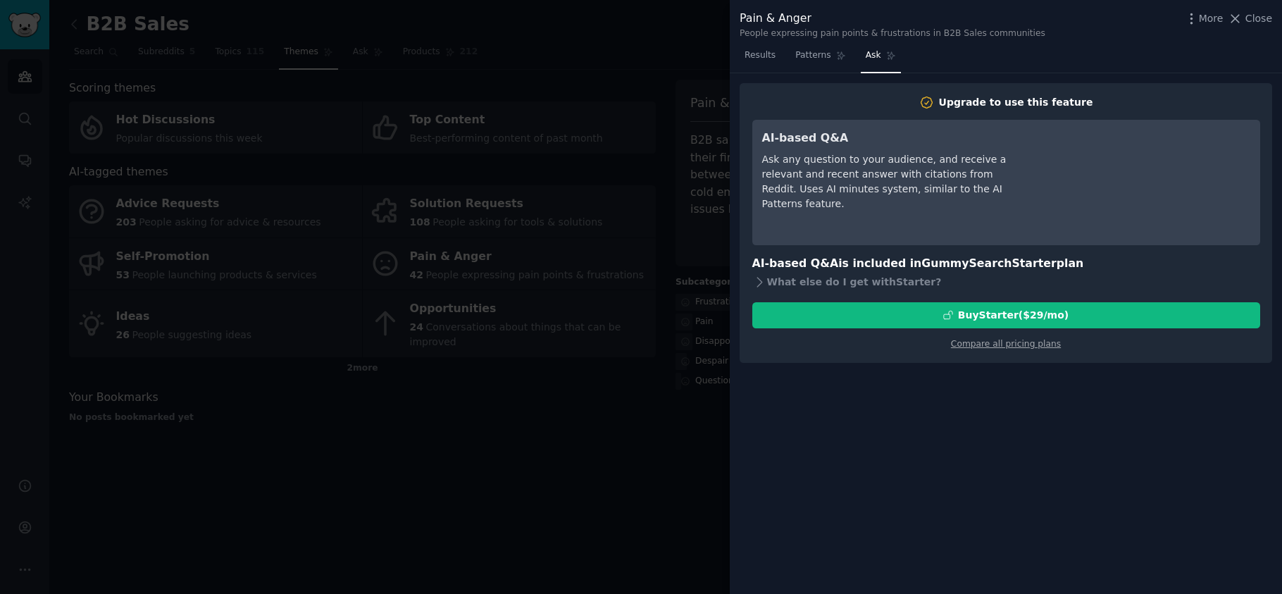
click at [1251, 26] on div "More Close" at bounding box center [1228, 19] width 88 height 18
click at [1253, 18] on span "Close" at bounding box center [1259, 18] width 27 height 15
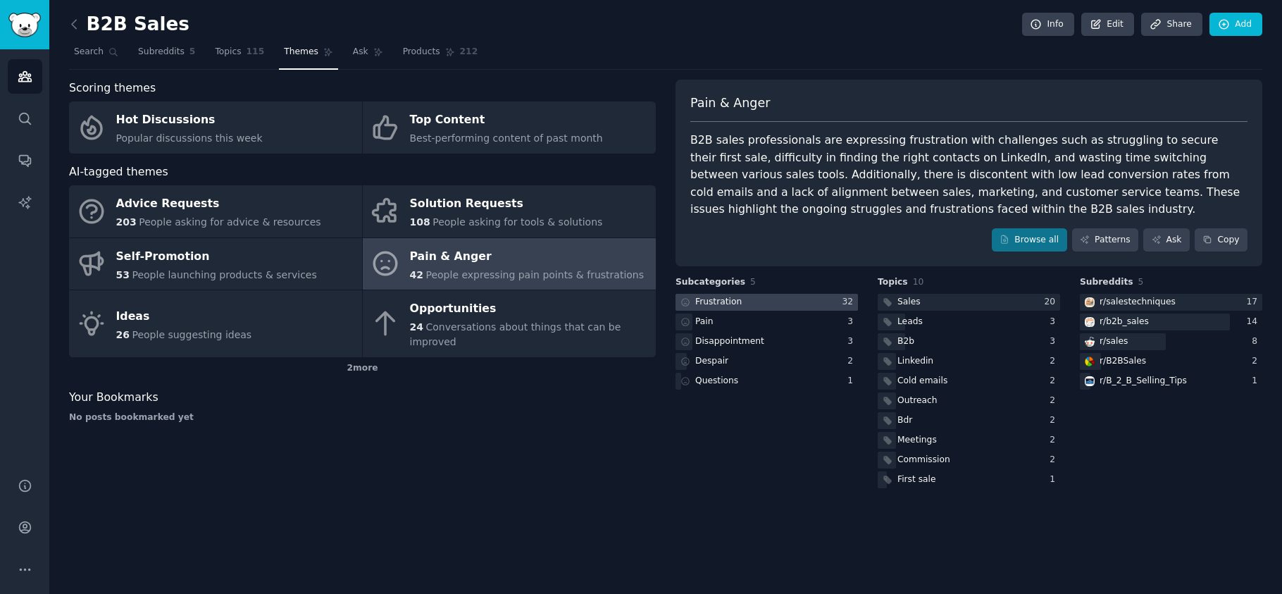
click at [719, 296] on div "Frustration" at bounding box center [718, 302] width 47 height 13
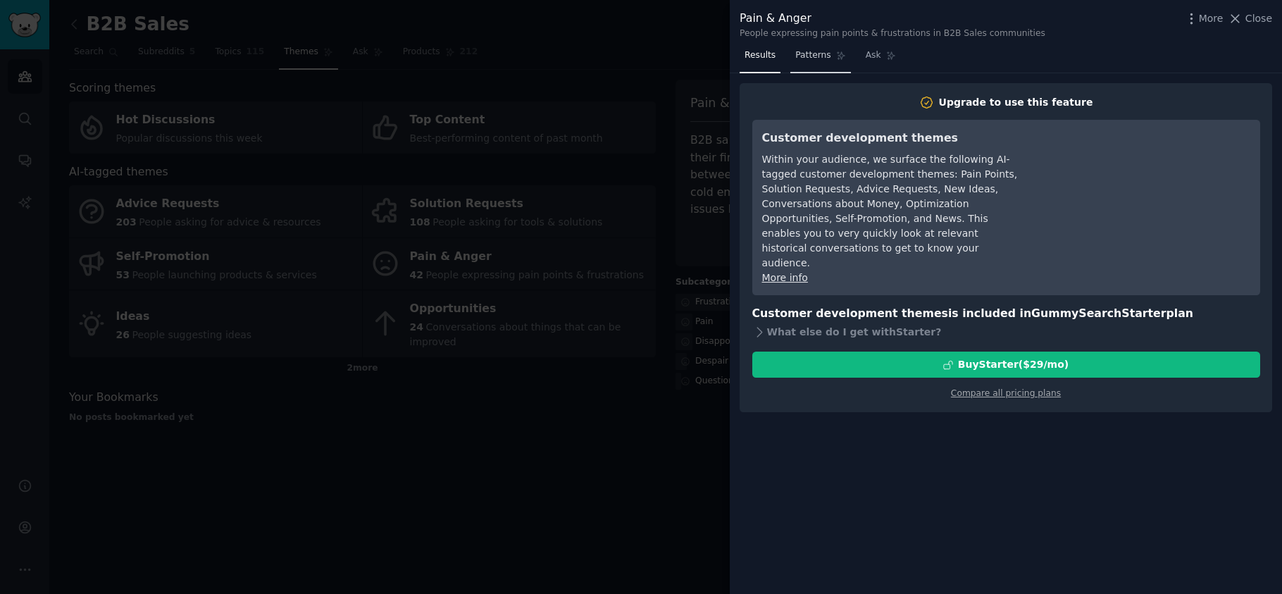
click at [833, 56] on link "Patterns" at bounding box center [821, 58] width 60 height 29
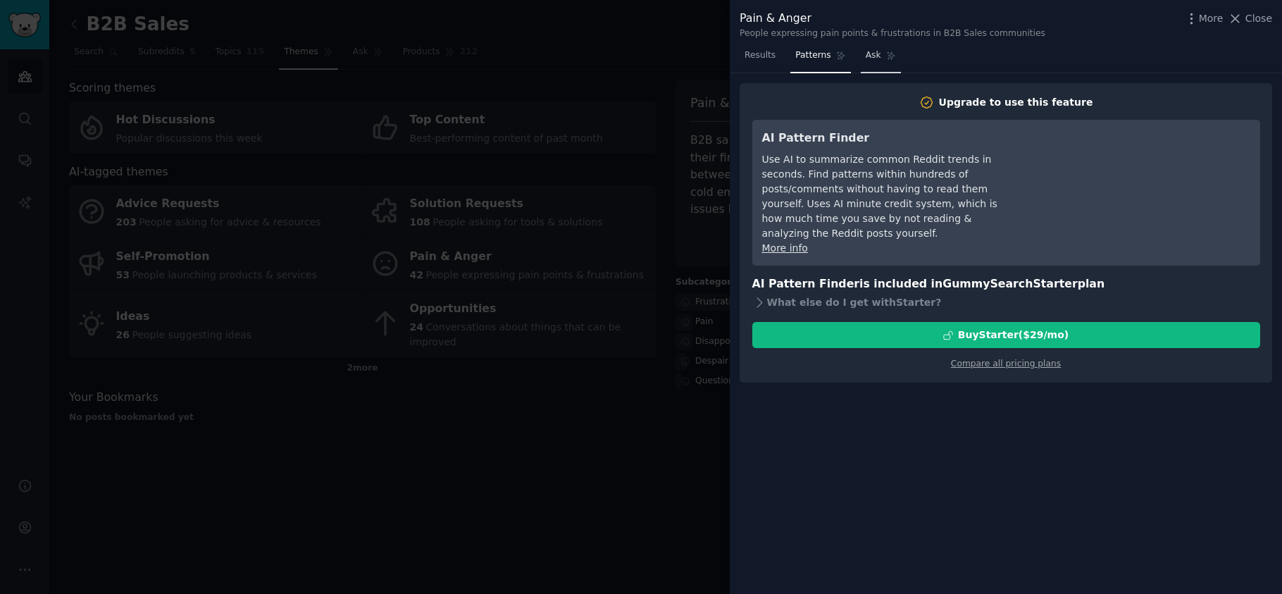
click at [869, 50] on span "Ask" at bounding box center [874, 55] width 16 height 13
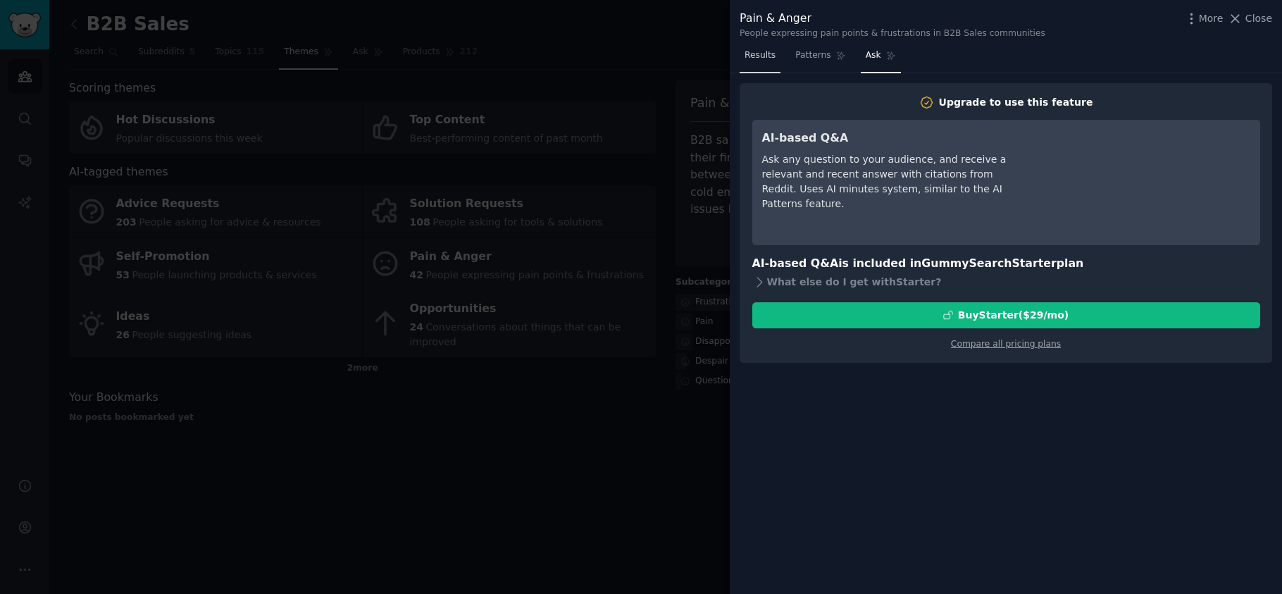
click at [775, 61] on link "Results" at bounding box center [760, 58] width 41 height 29
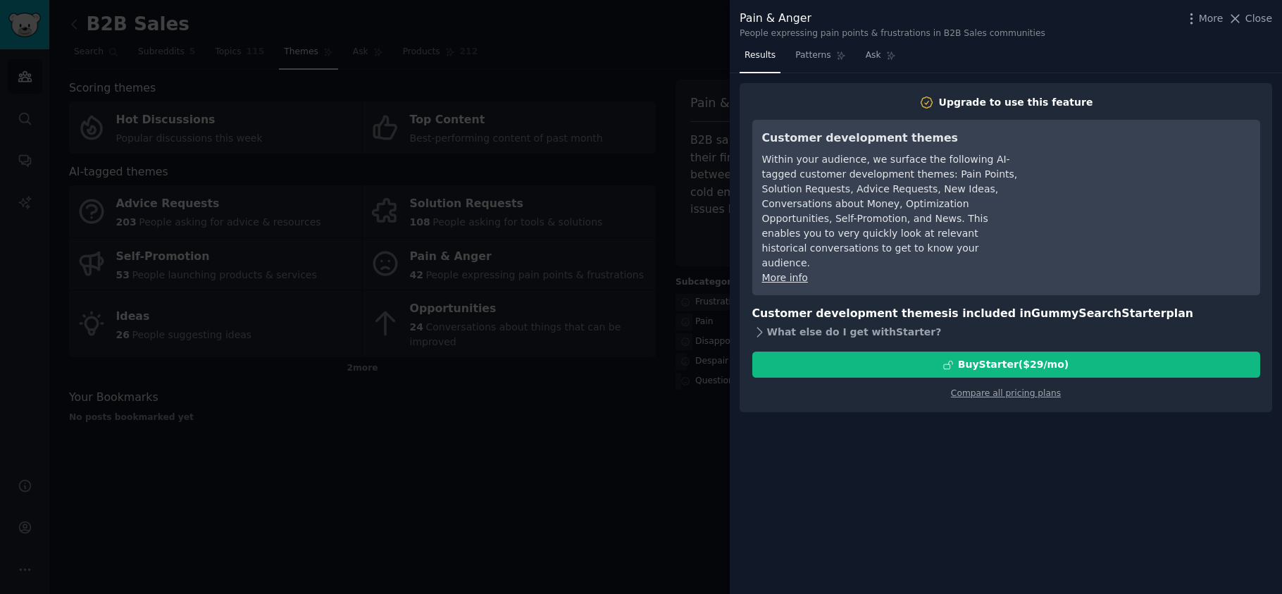
click at [831, 322] on div "What else do I get with Starter ?" at bounding box center [1006, 332] width 508 height 20
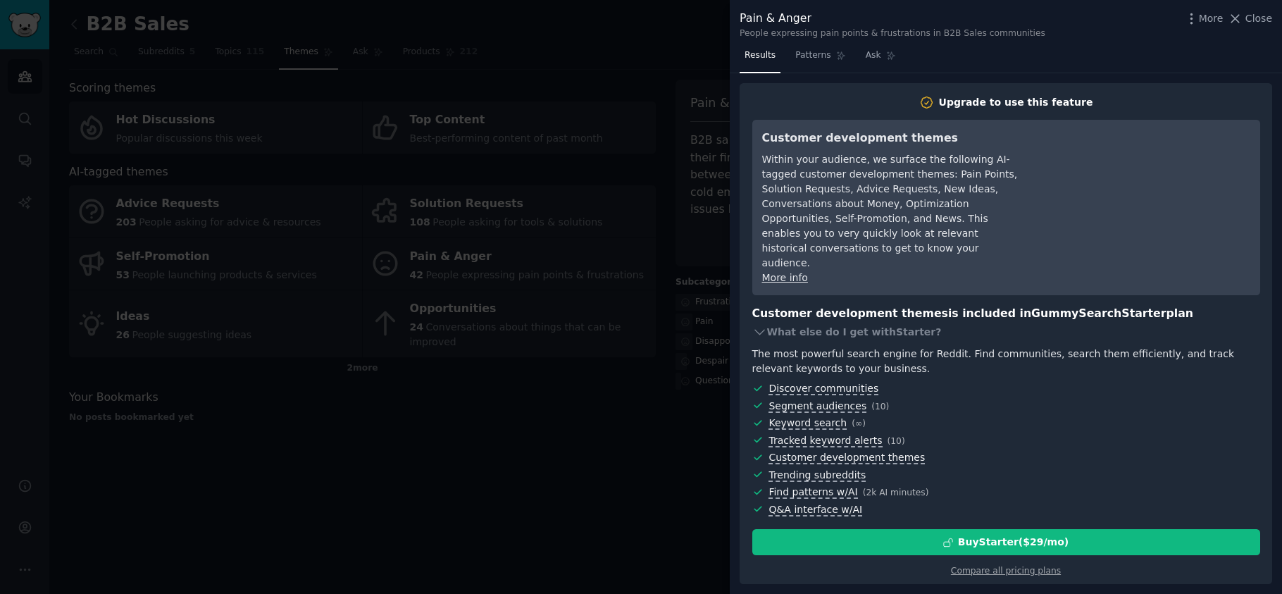
drag, startPoint x: 1265, startPoint y: 17, endPoint x: 1166, endPoint y: 27, distance: 99.8
click at [1265, 18] on span "Close" at bounding box center [1259, 18] width 27 height 15
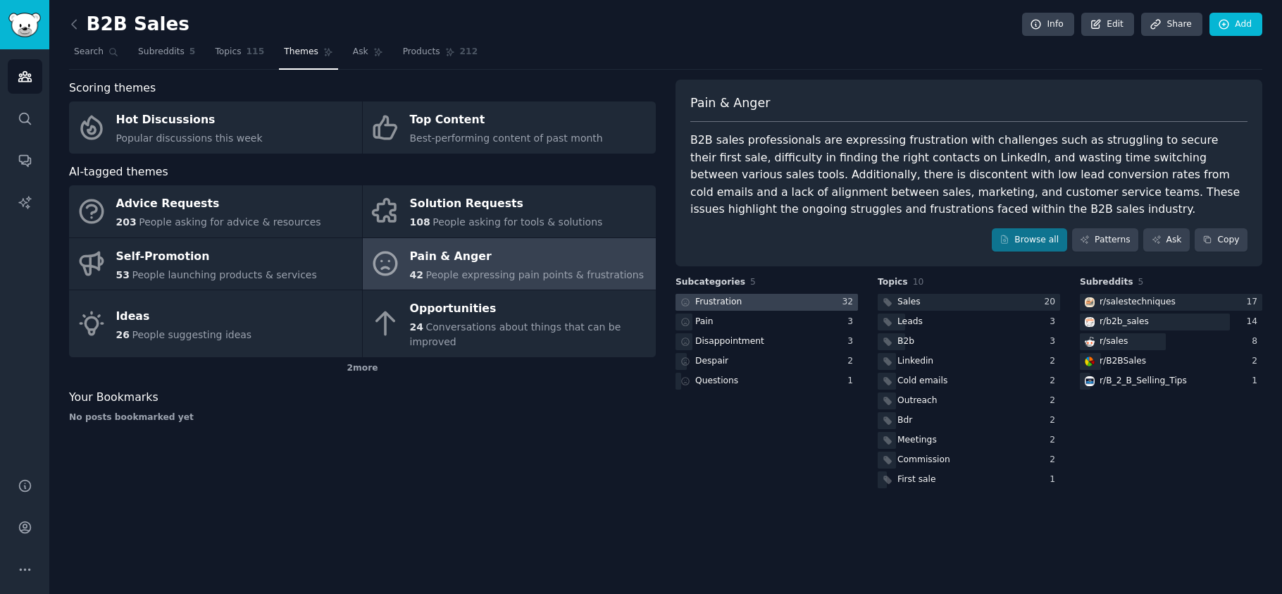
click at [725, 304] on div "Frustration" at bounding box center [718, 302] width 47 height 13
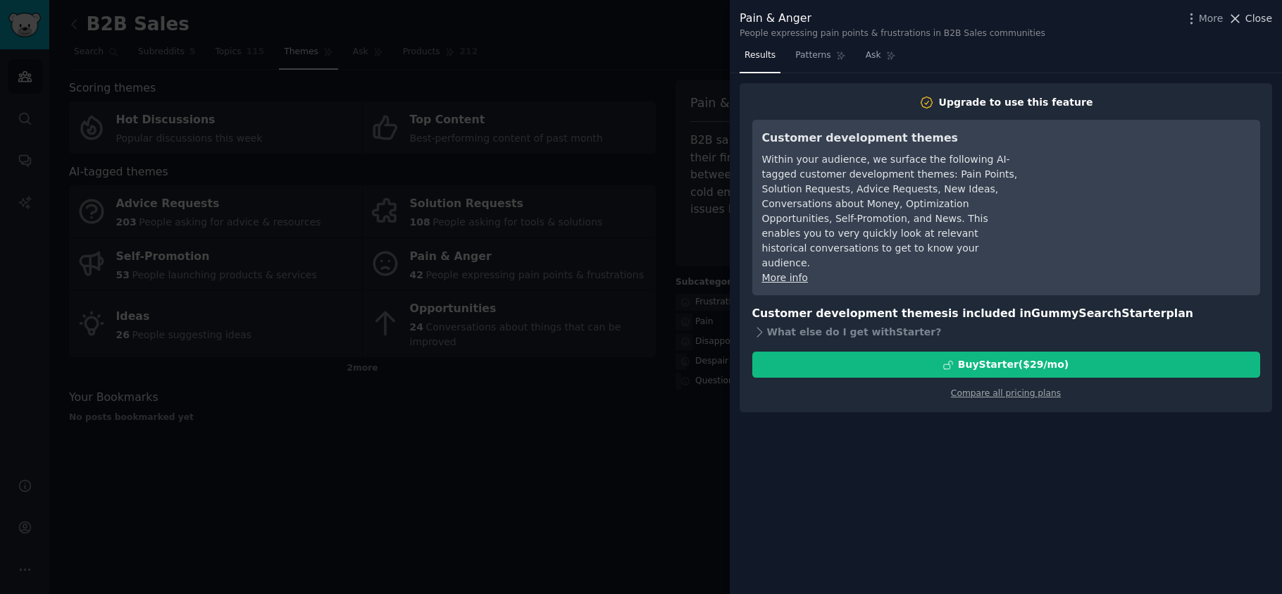
click at [1265, 17] on span "Close" at bounding box center [1259, 18] width 27 height 15
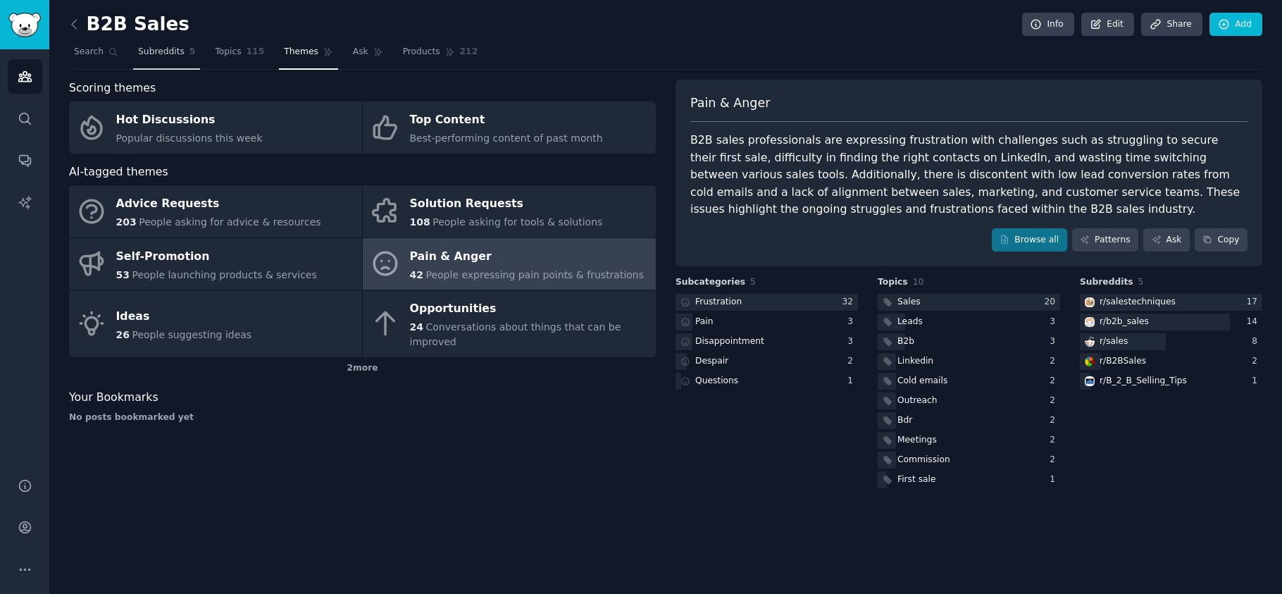
click at [149, 51] on span "Subreddits" at bounding box center [161, 52] width 47 height 13
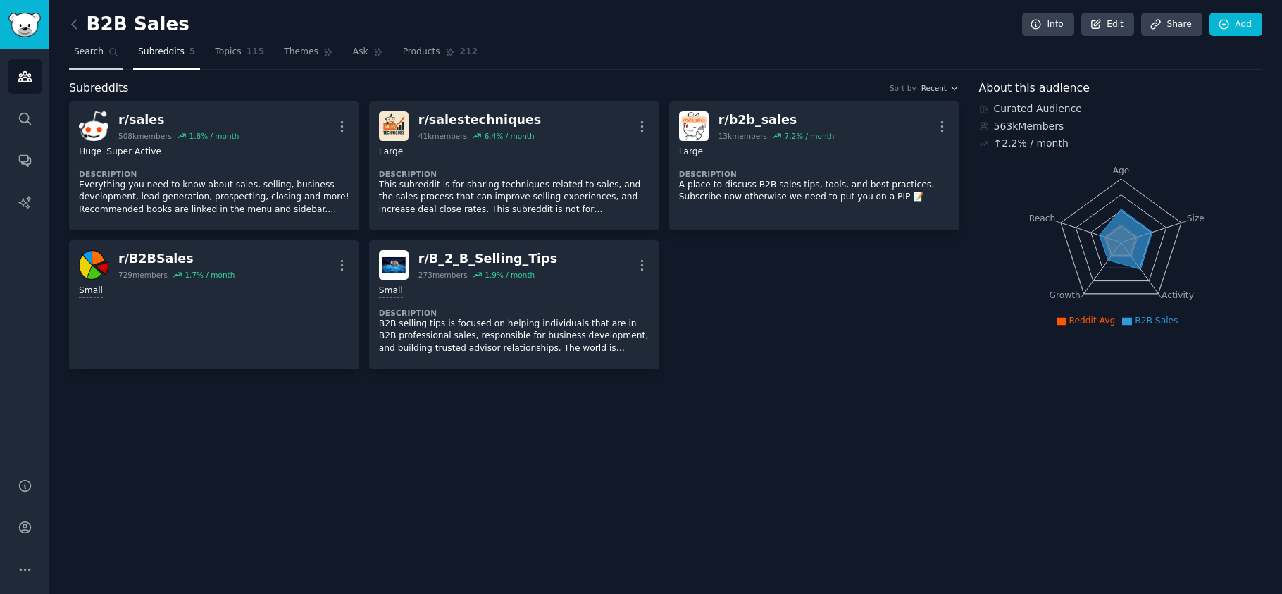
click at [92, 53] on span "Search" at bounding box center [89, 52] width 30 height 13
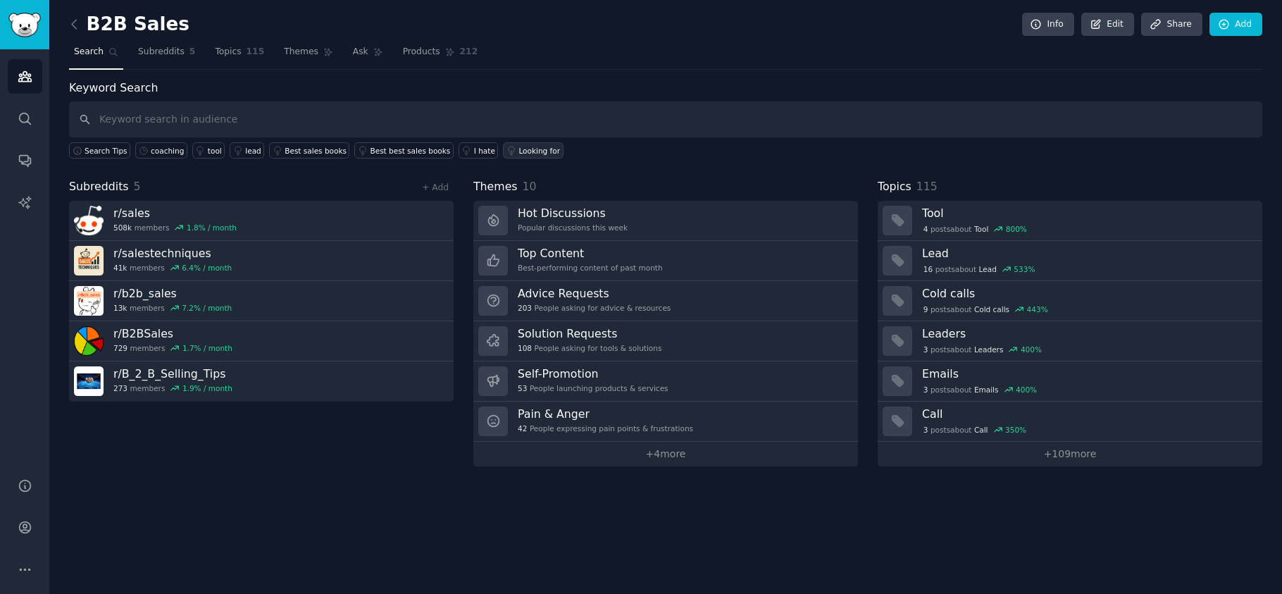
click at [545, 150] on div "Looking for" at bounding box center [540, 151] width 42 height 10
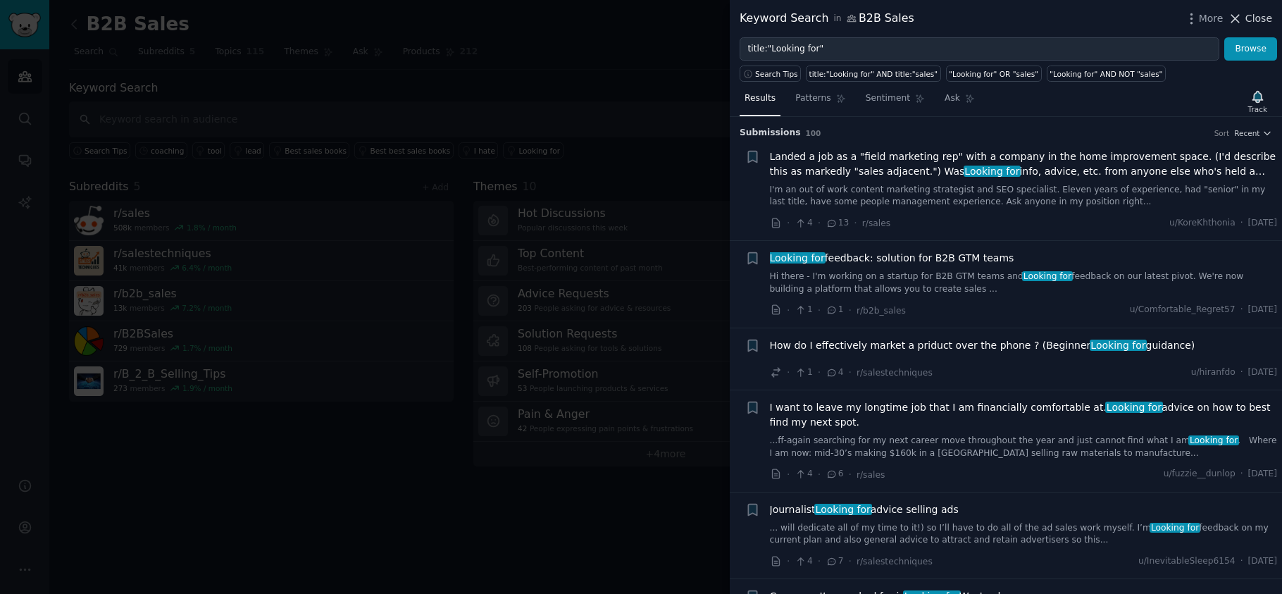
click at [1258, 19] on span "Close" at bounding box center [1259, 18] width 27 height 15
